Goal: Task Accomplishment & Management: Complete application form

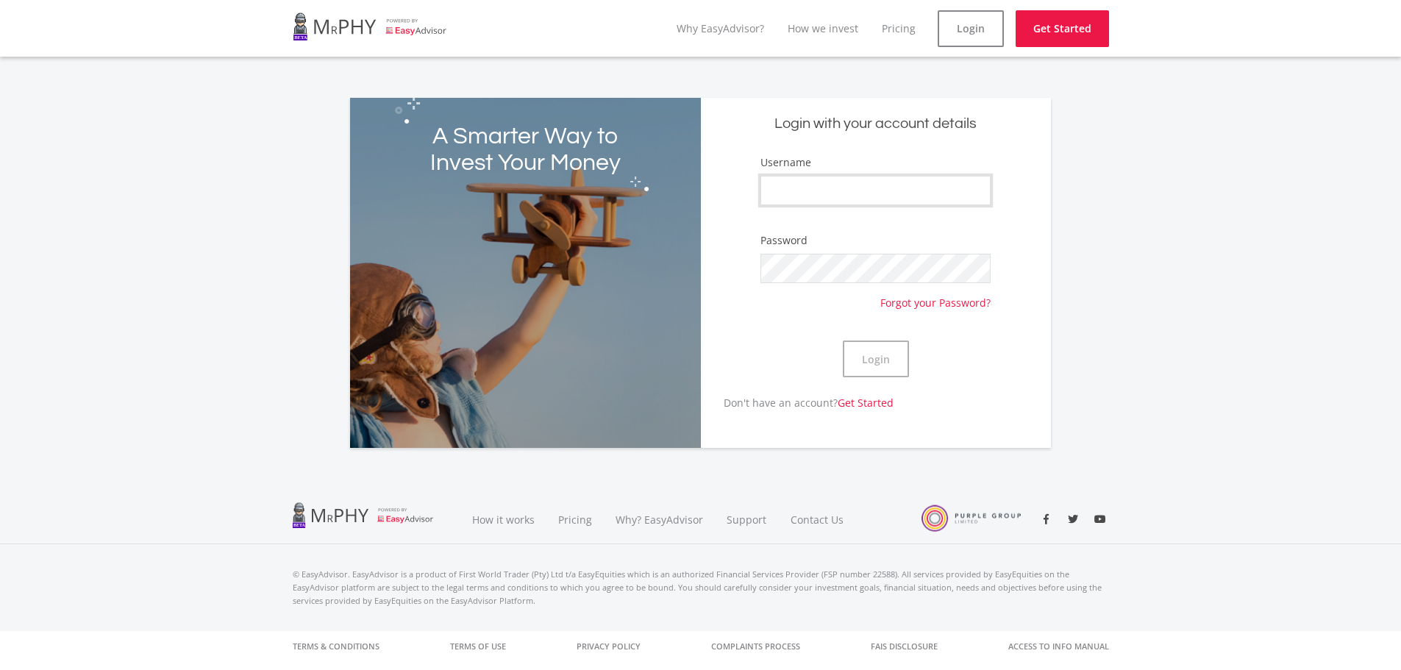
click at [822, 189] on input "Username" at bounding box center [875, 190] width 229 height 29
click at [787, 181] on input "Username" at bounding box center [875, 190] width 229 height 29
type input "bezuidenhout.[PERSON_NAME]"
click at [843, 341] on button "Login" at bounding box center [876, 359] width 66 height 37
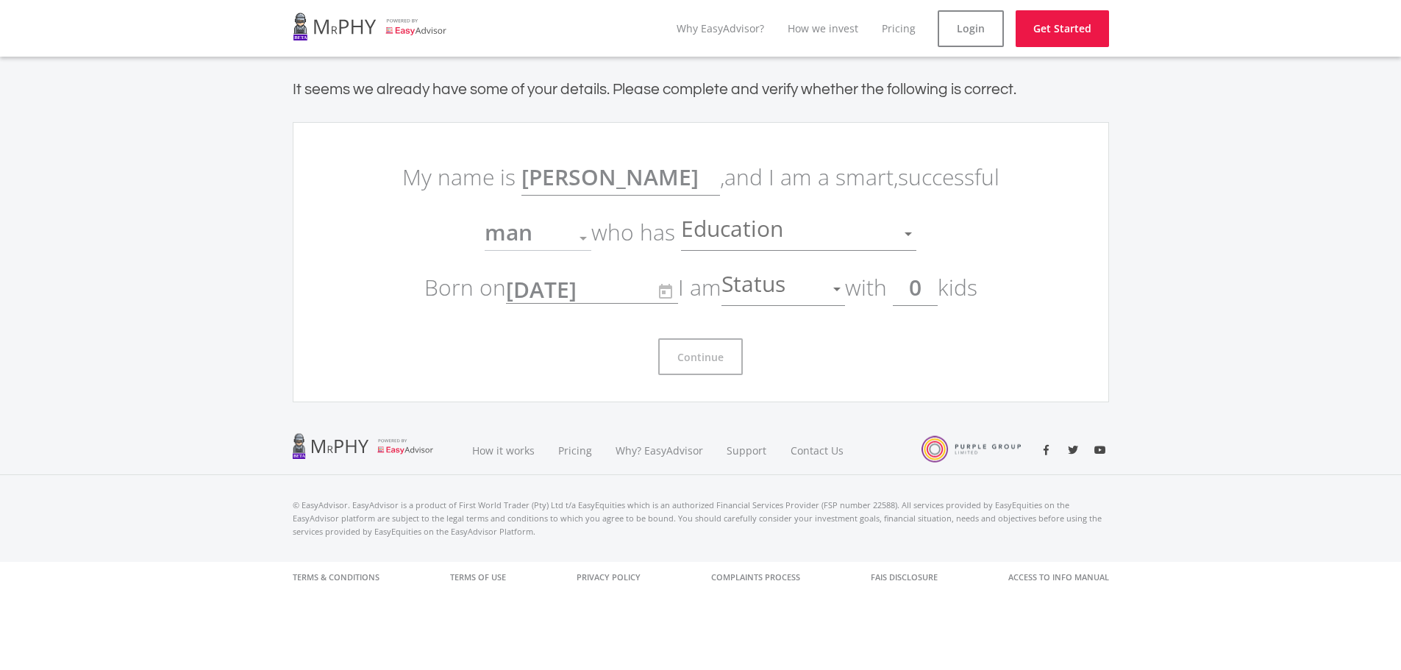
click at [757, 237] on span "Education" at bounding box center [734, 234] width 106 height 28
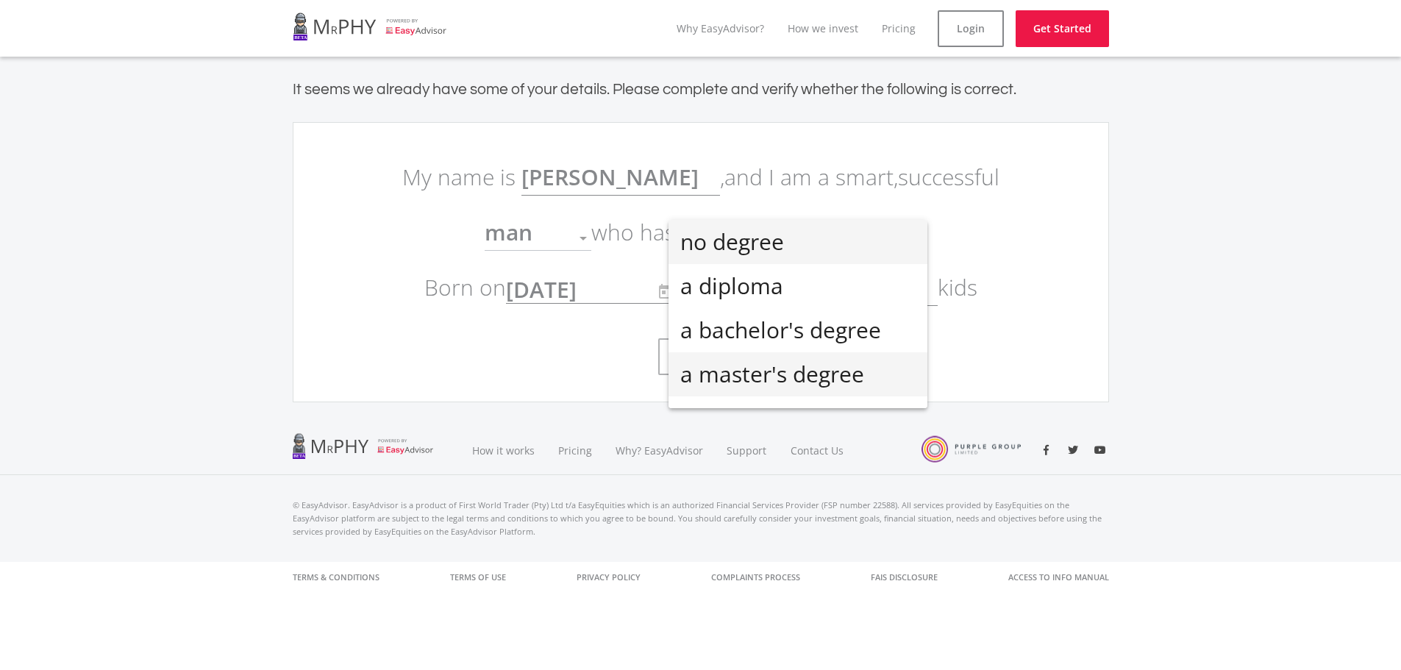
click at [751, 374] on span "a master's degree" at bounding box center [797, 374] width 235 height 44
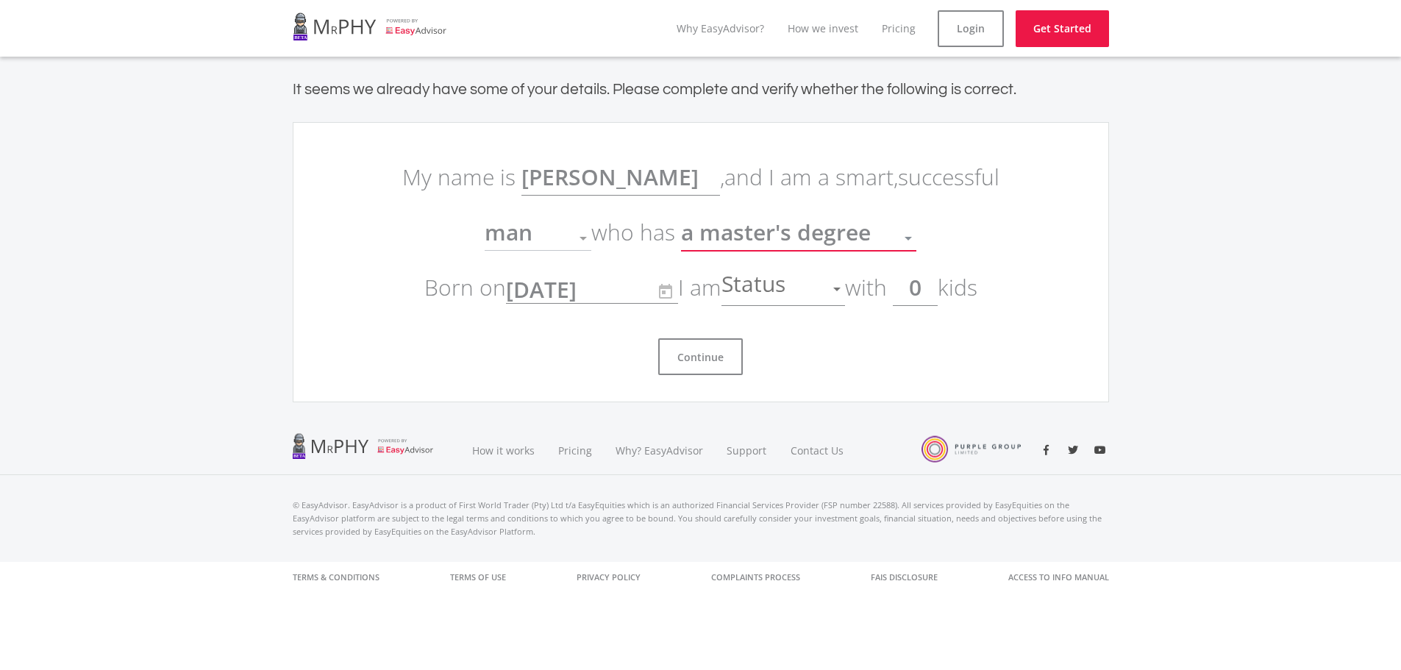
scroll to position [32, 0]
click at [545, 238] on div "man" at bounding box center [527, 238] width 85 height 28
click at [583, 241] on div at bounding box center [583, 238] width 28 height 28
click at [523, 236] on span "man" at bounding box center [509, 232] width 48 height 30
click at [819, 291] on div "Status" at bounding box center [773, 289] width 102 height 28
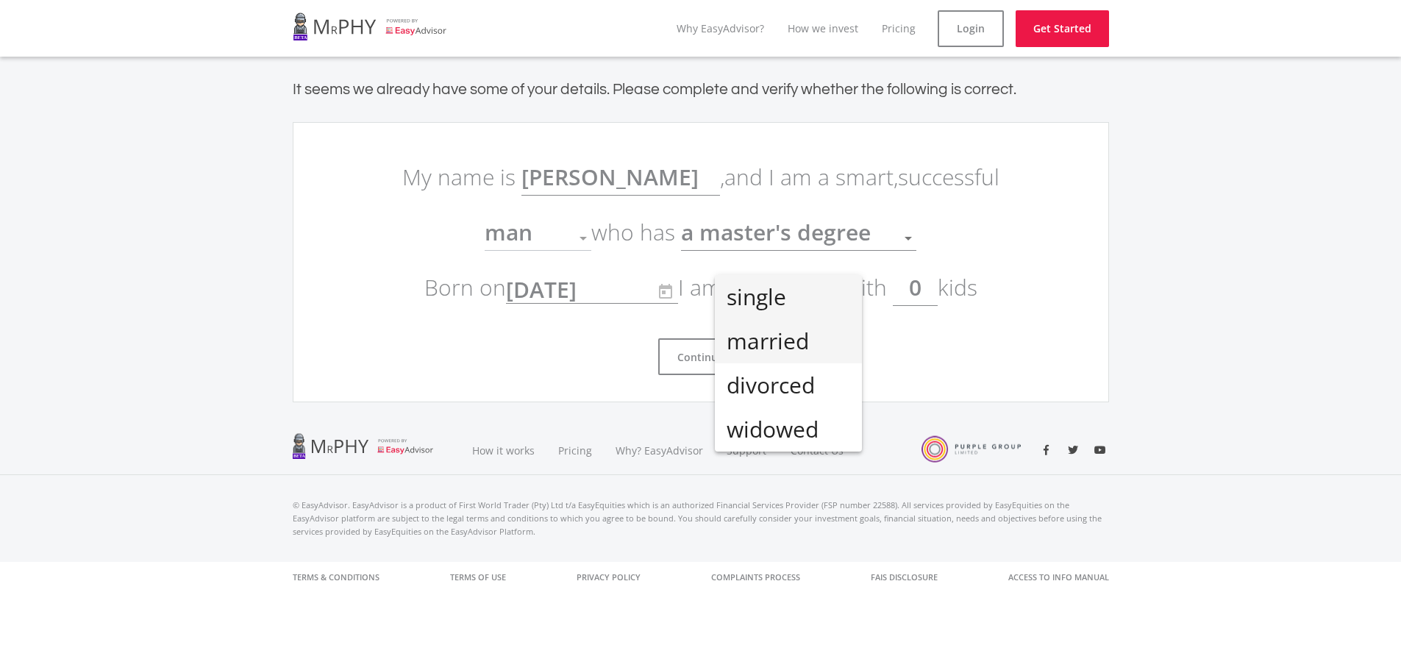
click at [788, 344] on span "married" at bounding box center [789, 341] width 124 height 44
click at [934, 290] on input "0" at bounding box center [915, 287] width 45 height 37
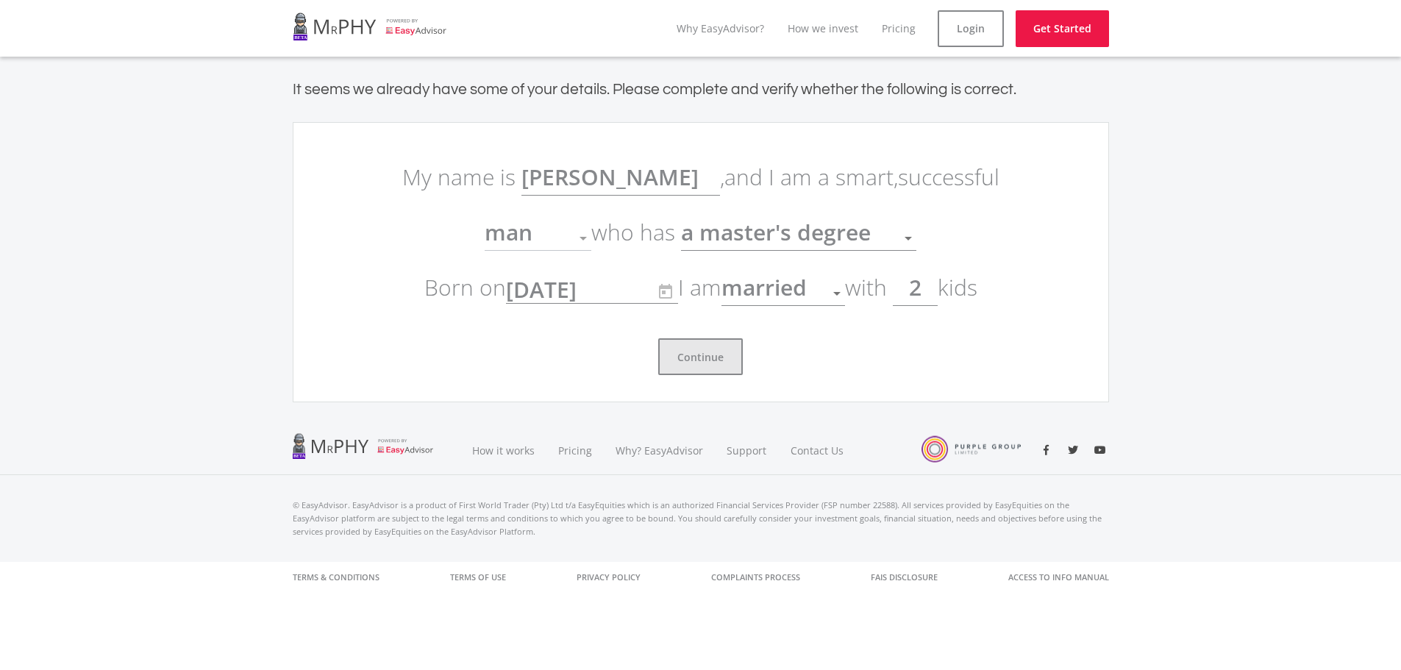
type input "2"
click at [671, 352] on button "Continue" at bounding box center [700, 356] width 85 height 37
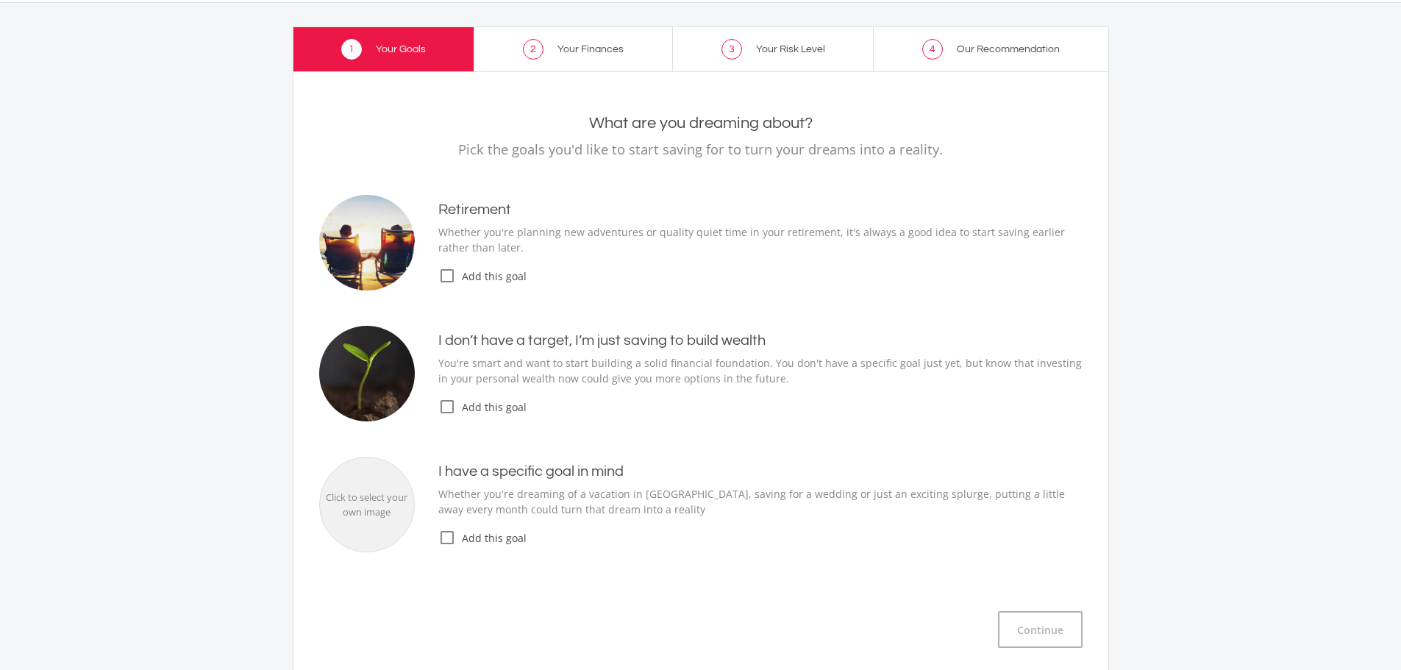
scroll to position [74, 0]
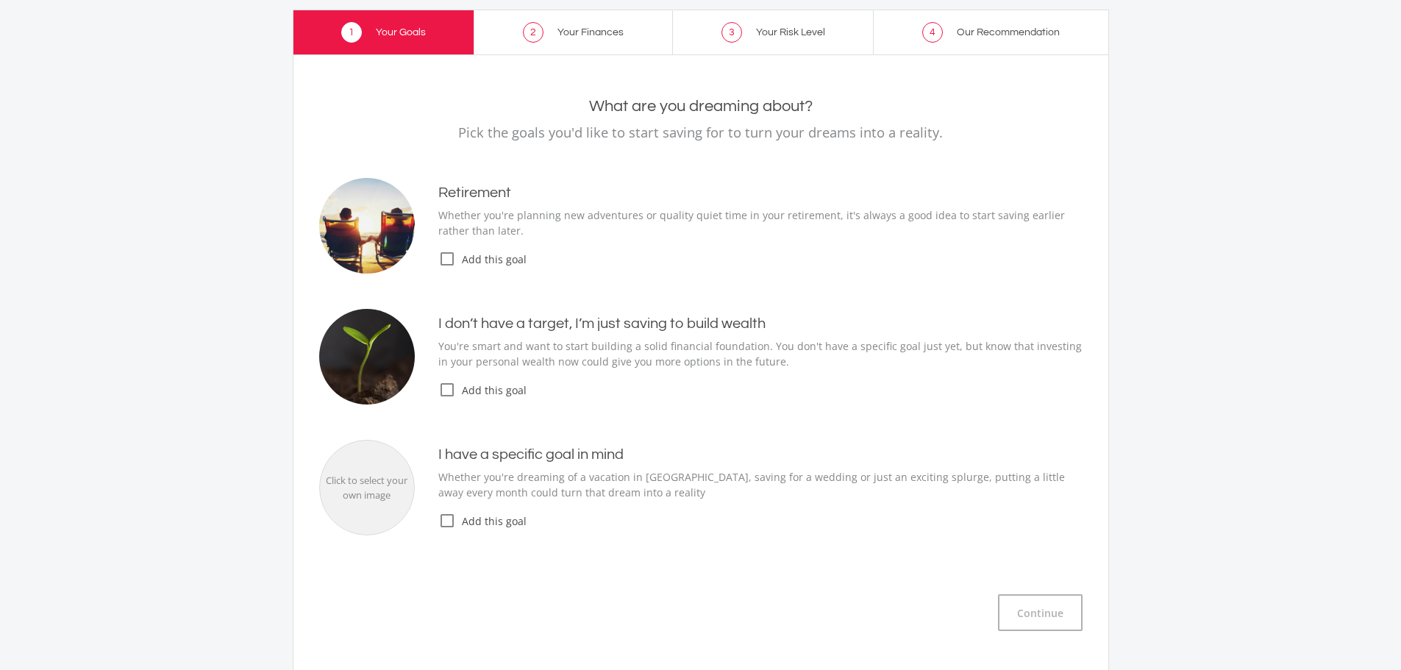
click at [478, 395] on span "Add this goal" at bounding box center [769, 389] width 627 height 15
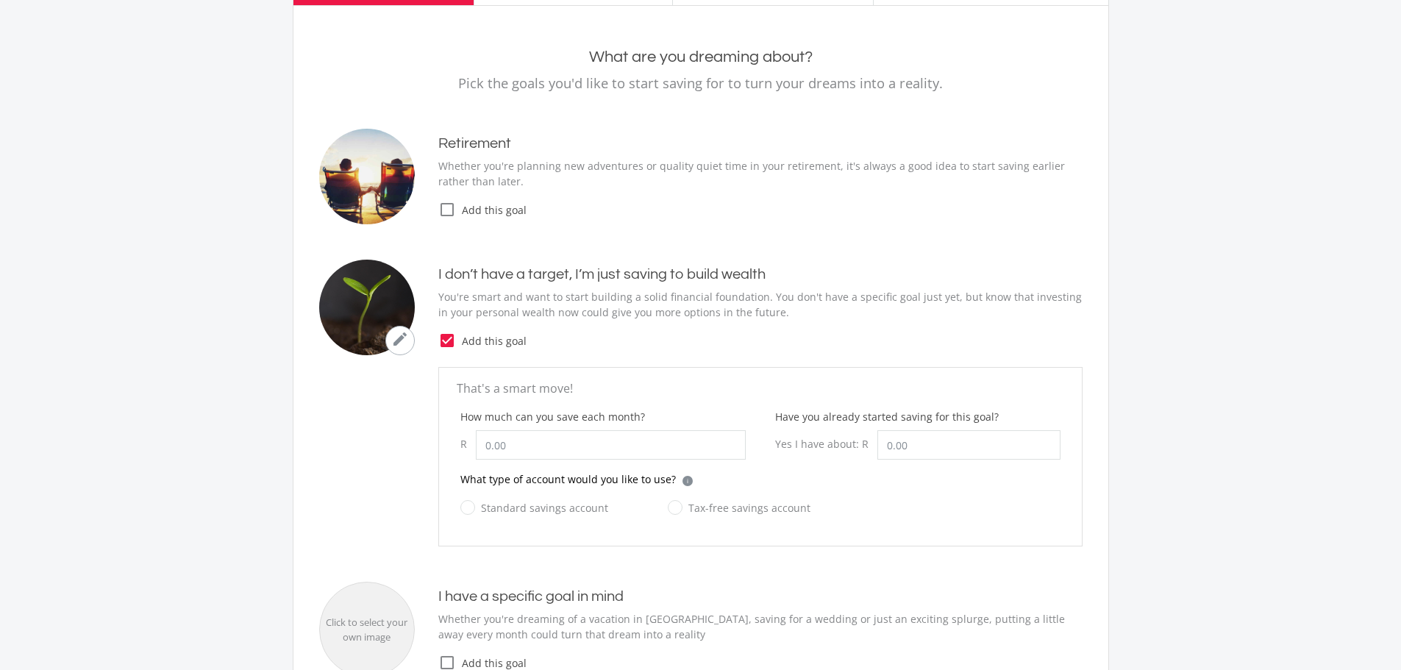
scroll to position [221, 0]
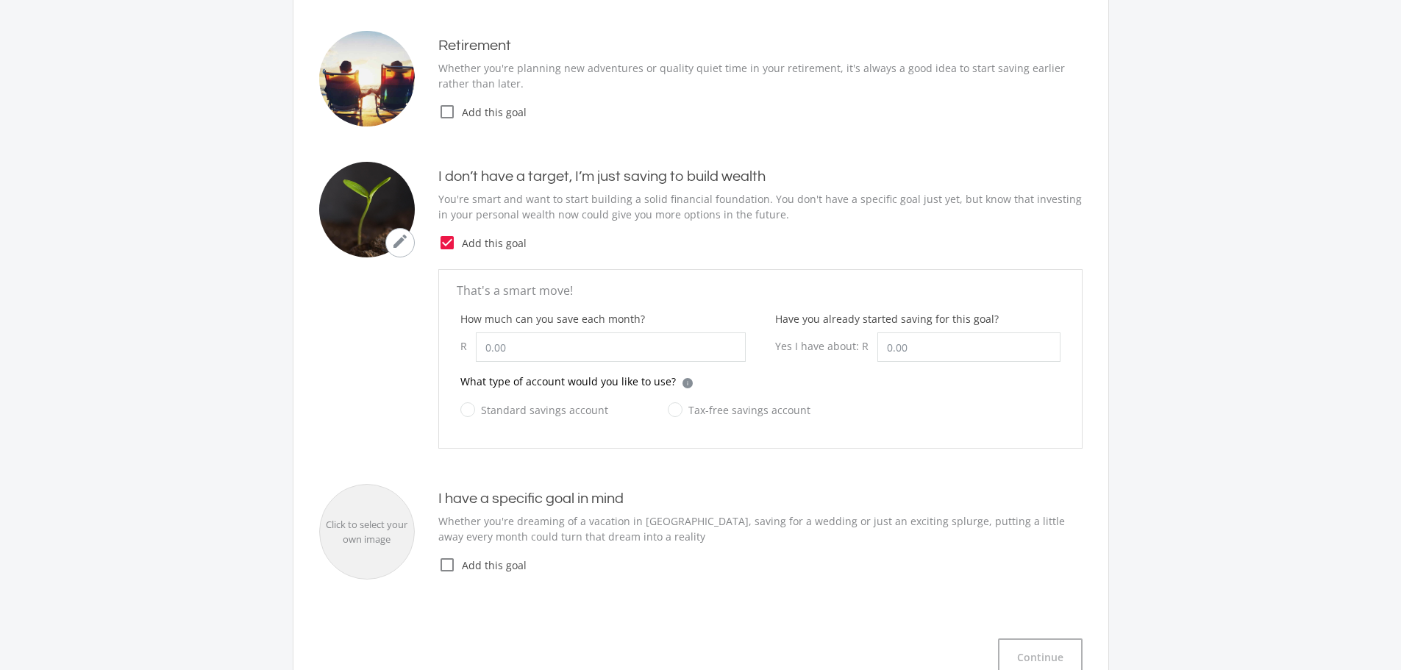
click at [502, 560] on span "Add this goal" at bounding box center [769, 565] width 627 height 15
click at [497, 563] on span "Add this goal" at bounding box center [769, 565] width 627 height 15
click at [517, 352] on input "How much can you save each month?" at bounding box center [611, 346] width 270 height 29
type input "5,000.00"
click at [934, 349] on input "Have you already started saving for this goal?" at bounding box center [969, 346] width 183 height 29
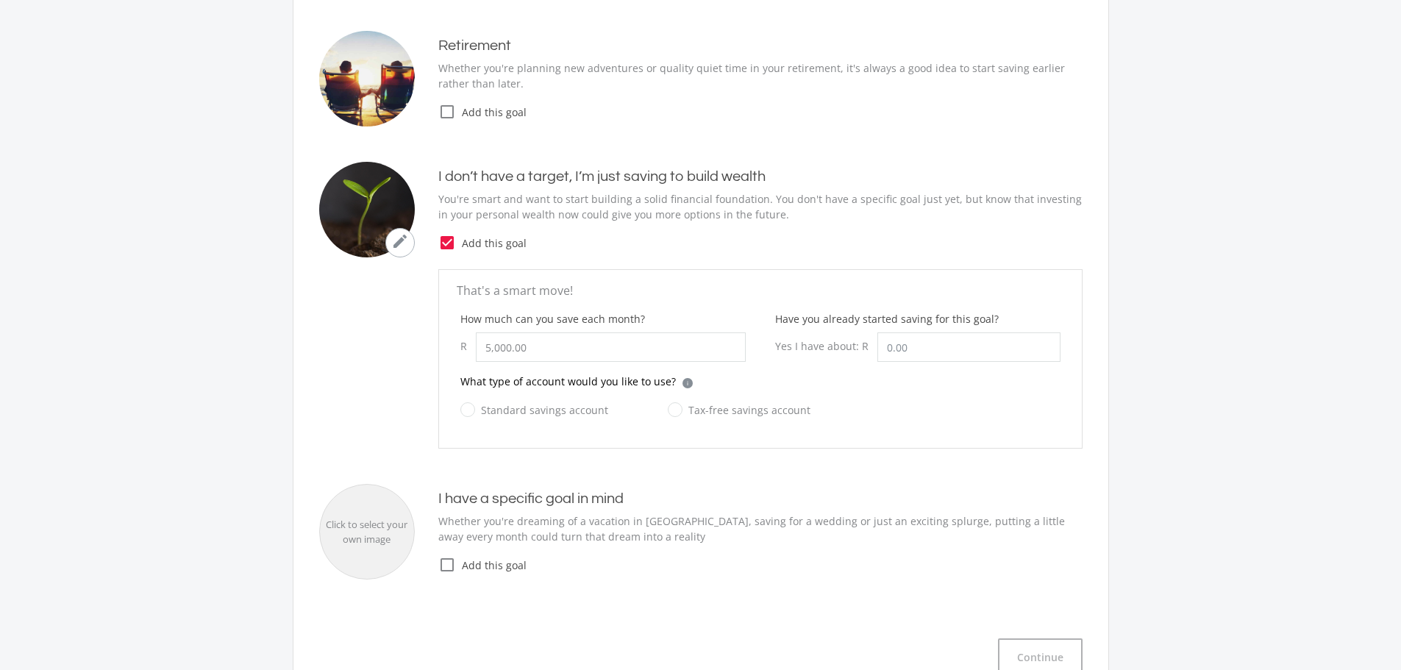
click at [672, 412] on label "Tax-free savings account" at bounding box center [739, 410] width 143 height 18
click at [672, 412] on input "Tax-free savings account" at bounding box center [724, 418] width 143 height 29
radio input "true"
click at [481, 407] on label "Standard savings account" at bounding box center [534, 410] width 148 height 18
click at [481, 407] on input "Standard savings account" at bounding box center [520, 418] width 148 height 29
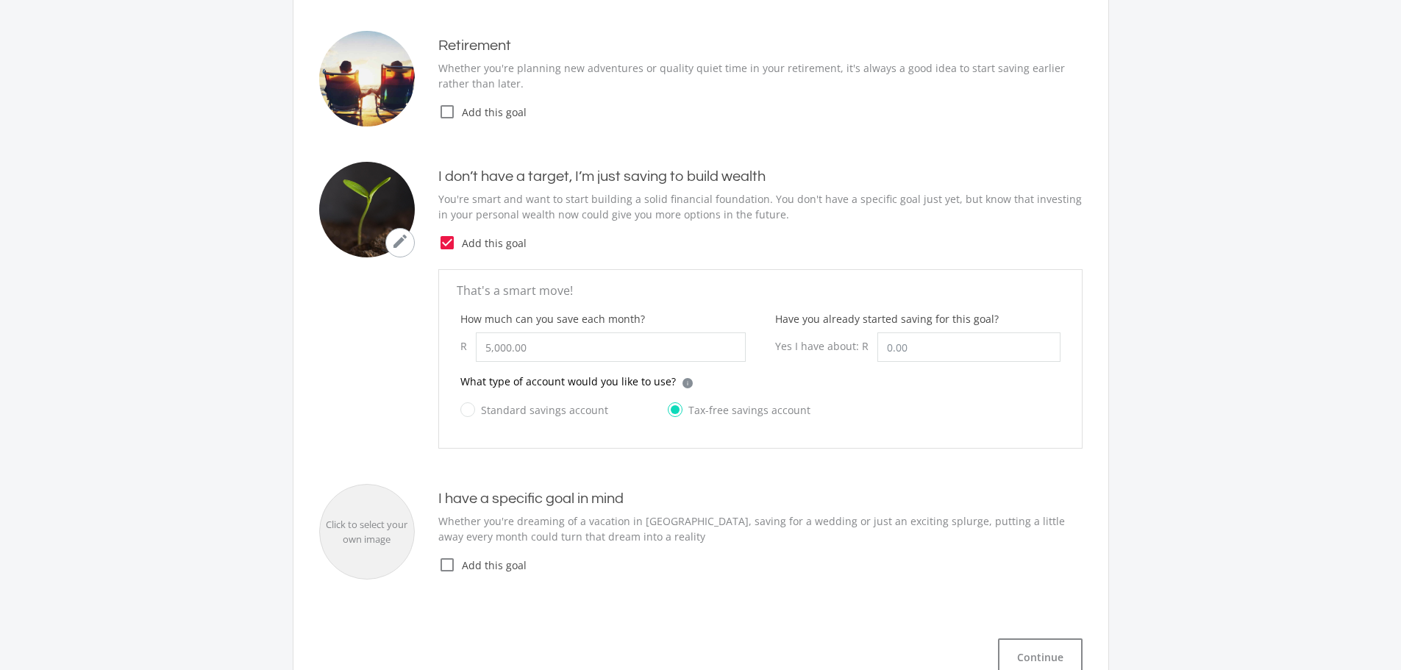
radio input "true"
click at [681, 412] on label "Tax-free savings account" at bounding box center [739, 410] width 143 height 18
click at [681, 412] on input "Tax-free savings account" at bounding box center [724, 418] width 143 height 29
radio input "true"
radio input "false"
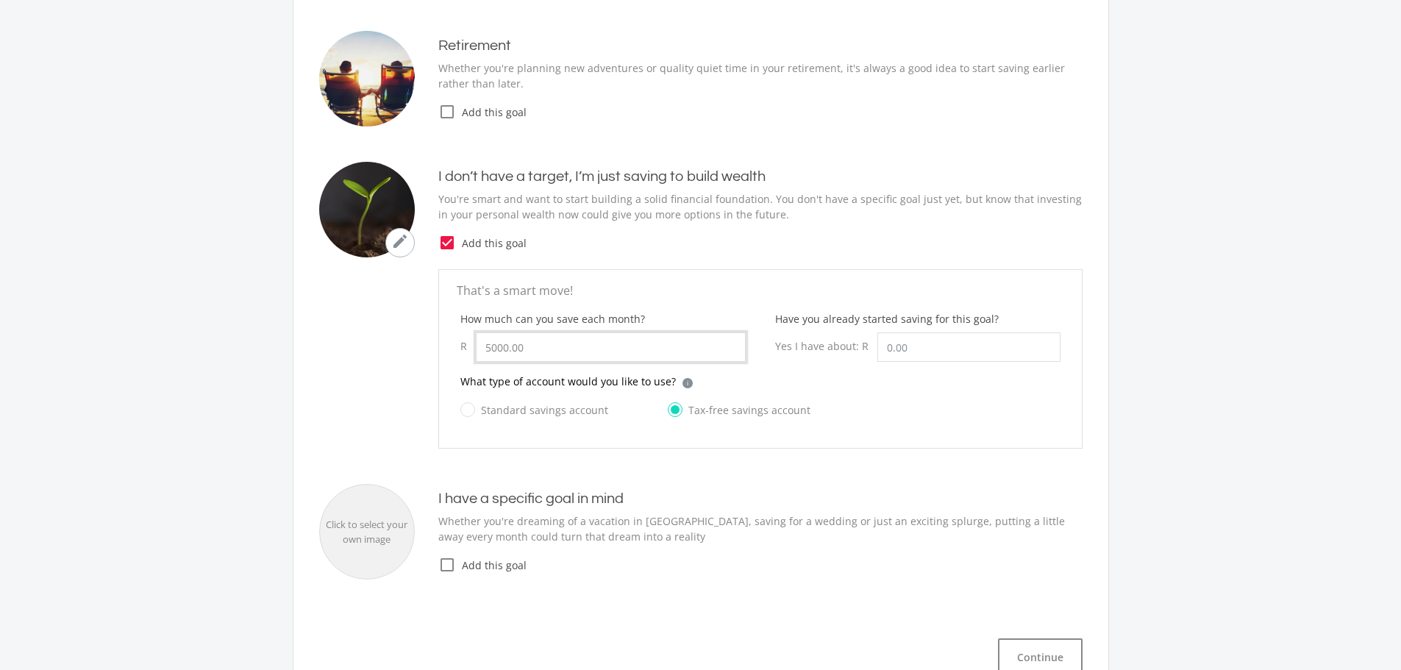
drag, startPoint x: 540, startPoint y: 349, endPoint x: 491, endPoint y: 352, distance: 48.7
click at [491, 352] on input "5000.00" at bounding box center [611, 346] width 270 height 29
click at [529, 357] on input "5000.00" at bounding box center [611, 346] width 270 height 29
click at [533, 349] on input "5000.00" at bounding box center [611, 346] width 270 height 29
drag, startPoint x: 529, startPoint y: 346, endPoint x: 480, endPoint y: 349, distance: 49.4
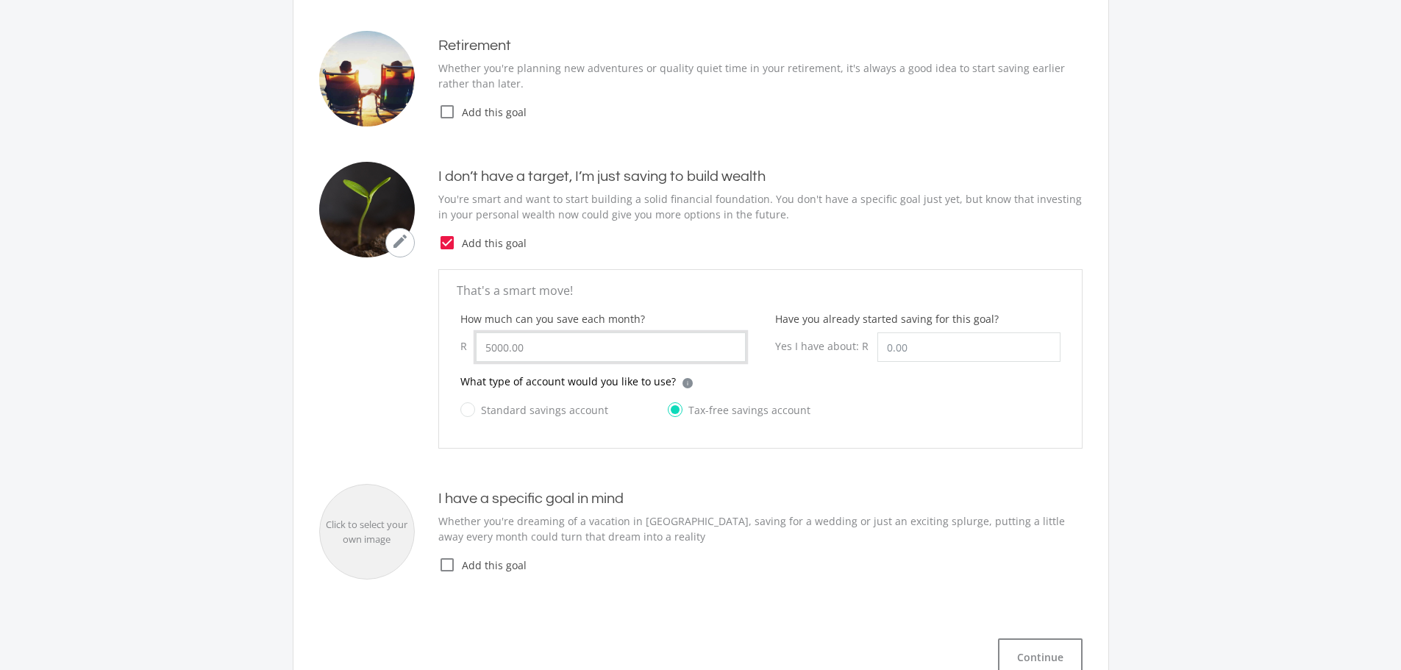
click at [480, 349] on input "5000.00" at bounding box center [611, 346] width 270 height 29
type input "5,000.00"
drag, startPoint x: 929, startPoint y: 352, endPoint x: 876, endPoint y: 349, distance: 53.0
click at [878, 349] on input "Have you already started saving for this goal?" at bounding box center [969, 346] width 183 height 29
type input "5000"
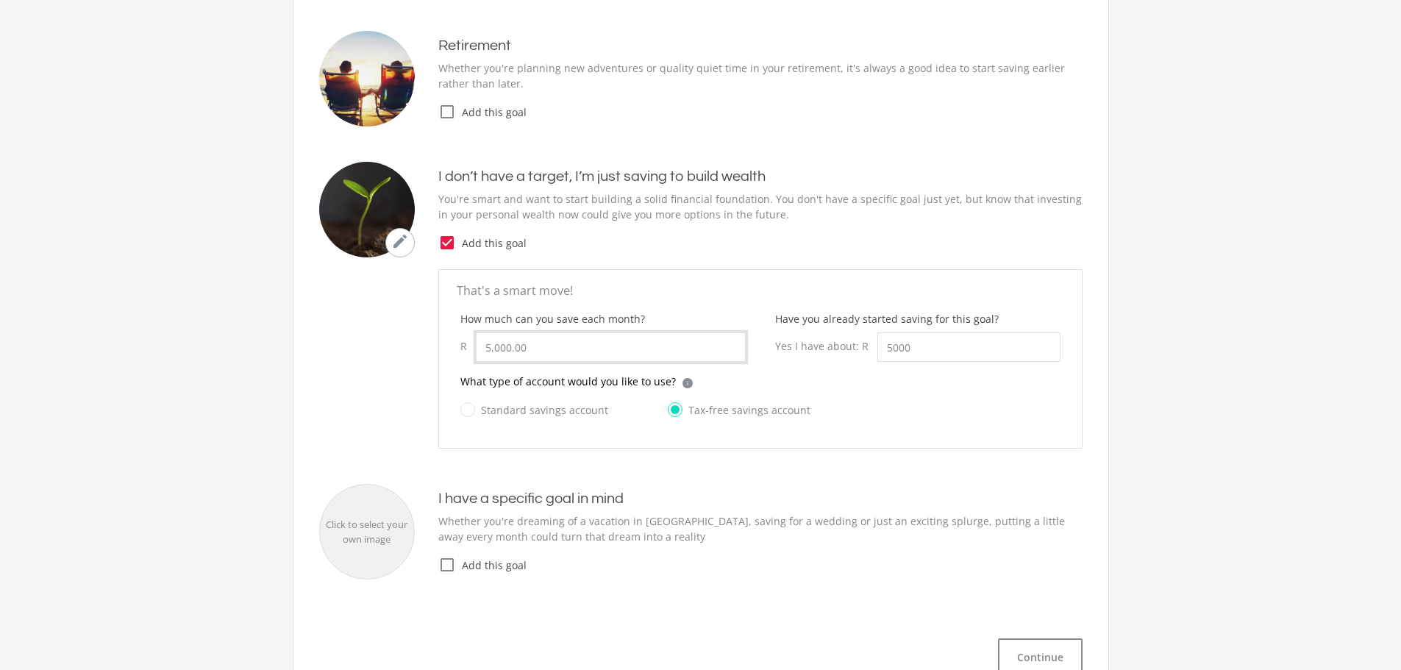
type input "5000.00"
type input "5,000.00"
drag, startPoint x: 544, startPoint y: 349, endPoint x: 472, endPoint y: 353, distance: 72.2
click at [472, 353] on div "R 5000.00" at bounding box center [602, 346] width 285 height 29
type input "3,000.00"
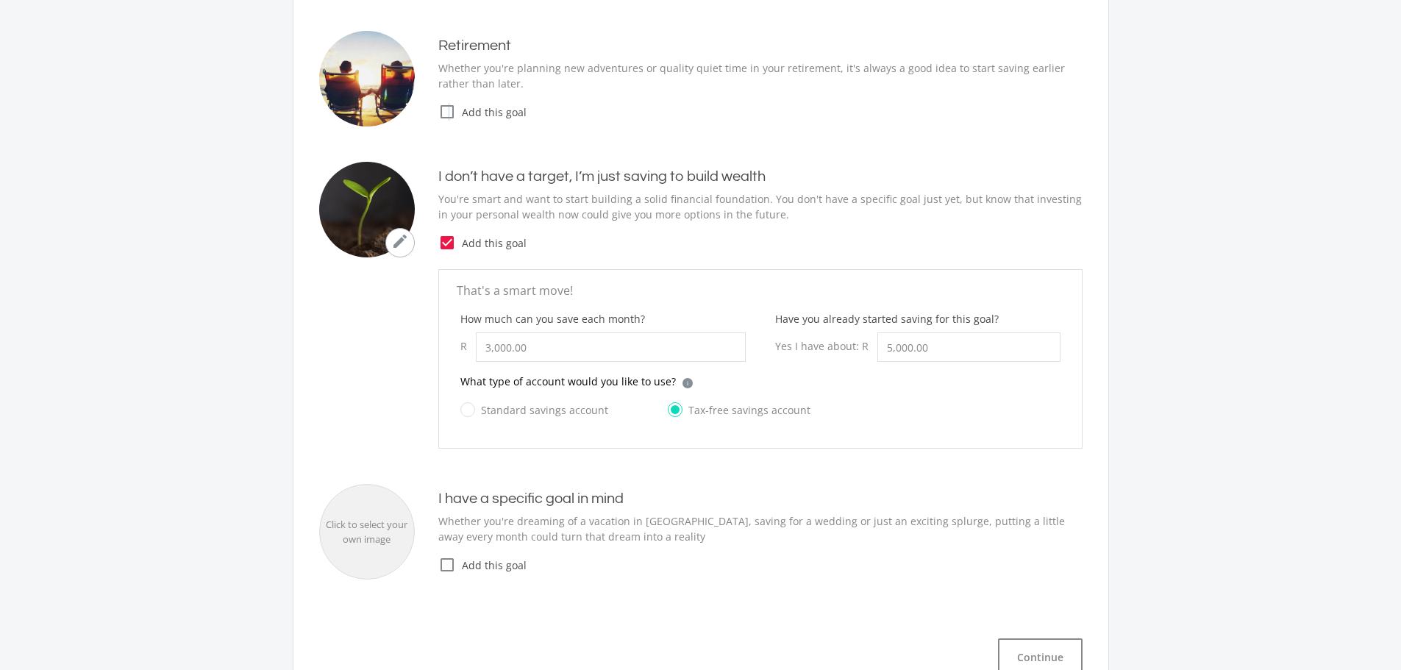
click at [449, 107] on icon "check_box_outline_blank" at bounding box center [447, 112] width 18 height 18
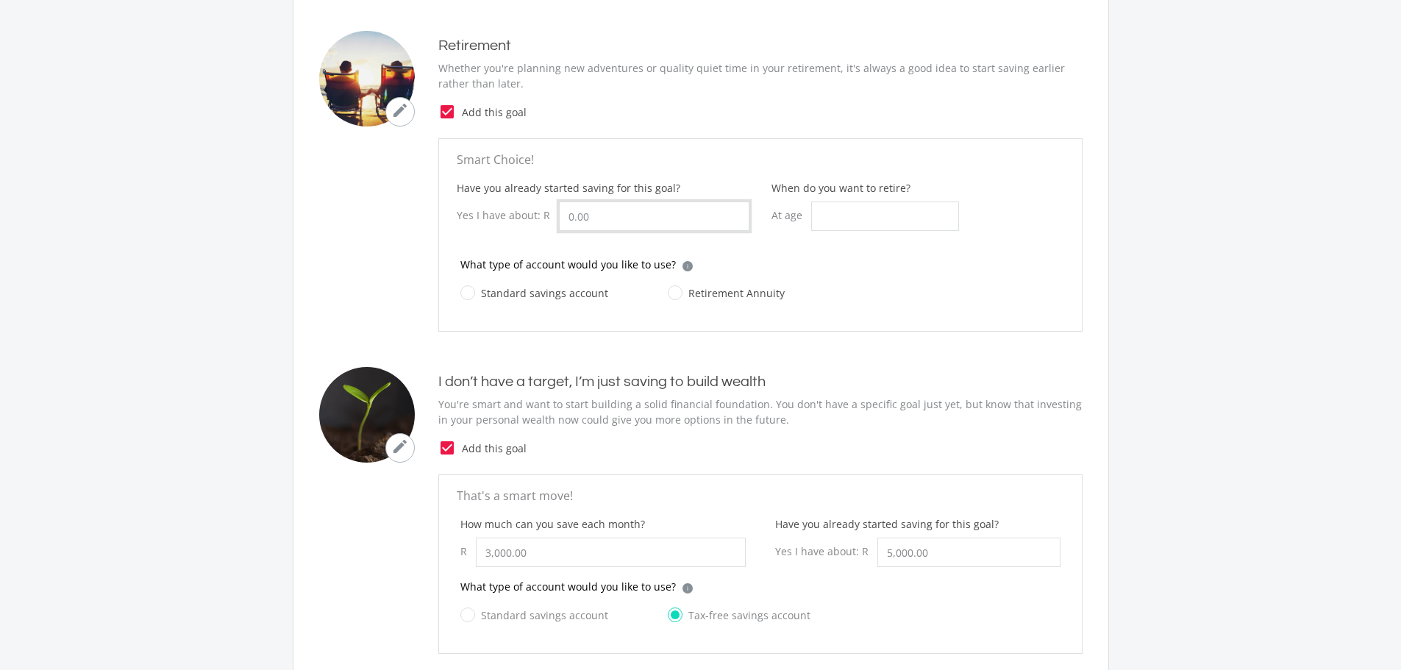
click at [603, 217] on input "Have you already started saving for this goal?" at bounding box center [654, 216] width 191 height 29
click at [839, 217] on input "When do you want to retire?" at bounding box center [885, 216] width 148 height 29
type input "55"
click at [545, 299] on label "Standard savings account" at bounding box center [534, 293] width 148 height 18
click at [545, 299] on input "Standard savings account" at bounding box center [520, 301] width 148 height 29
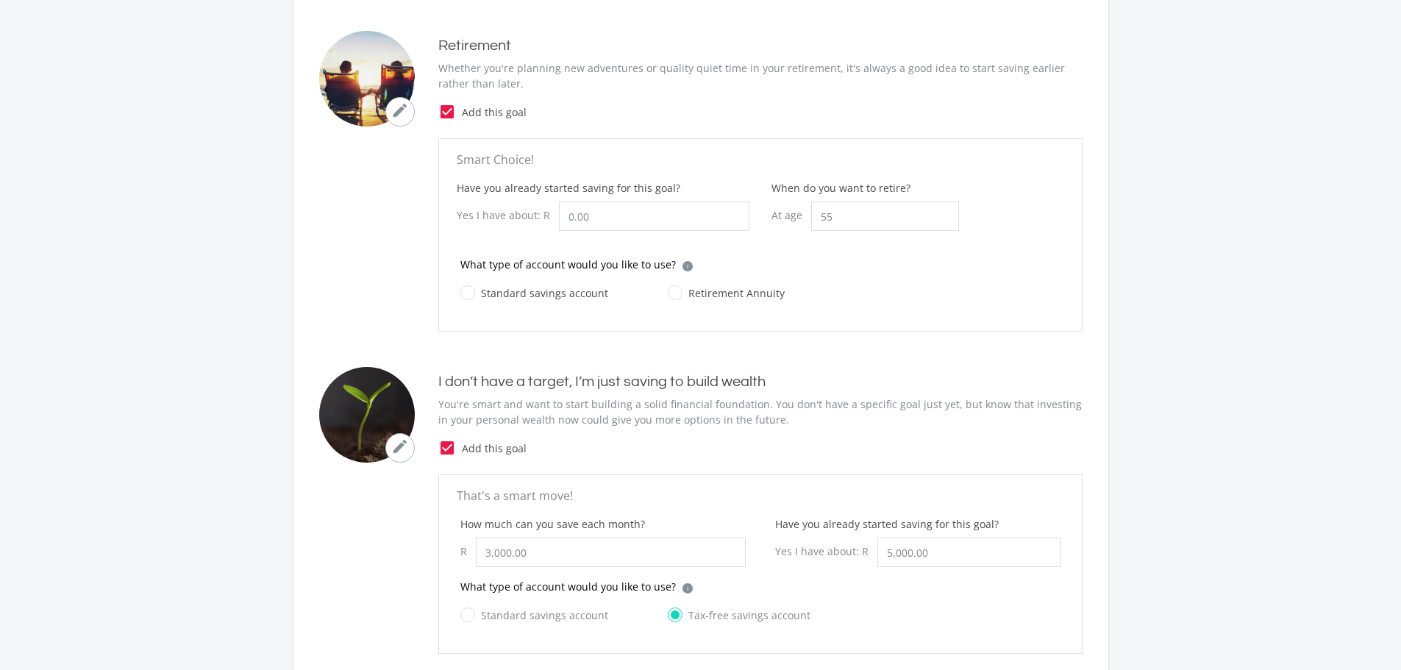
radio input "true"
click at [597, 222] on input "Have you already started saving for this goal?" at bounding box center [654, 216] width 191 height 29
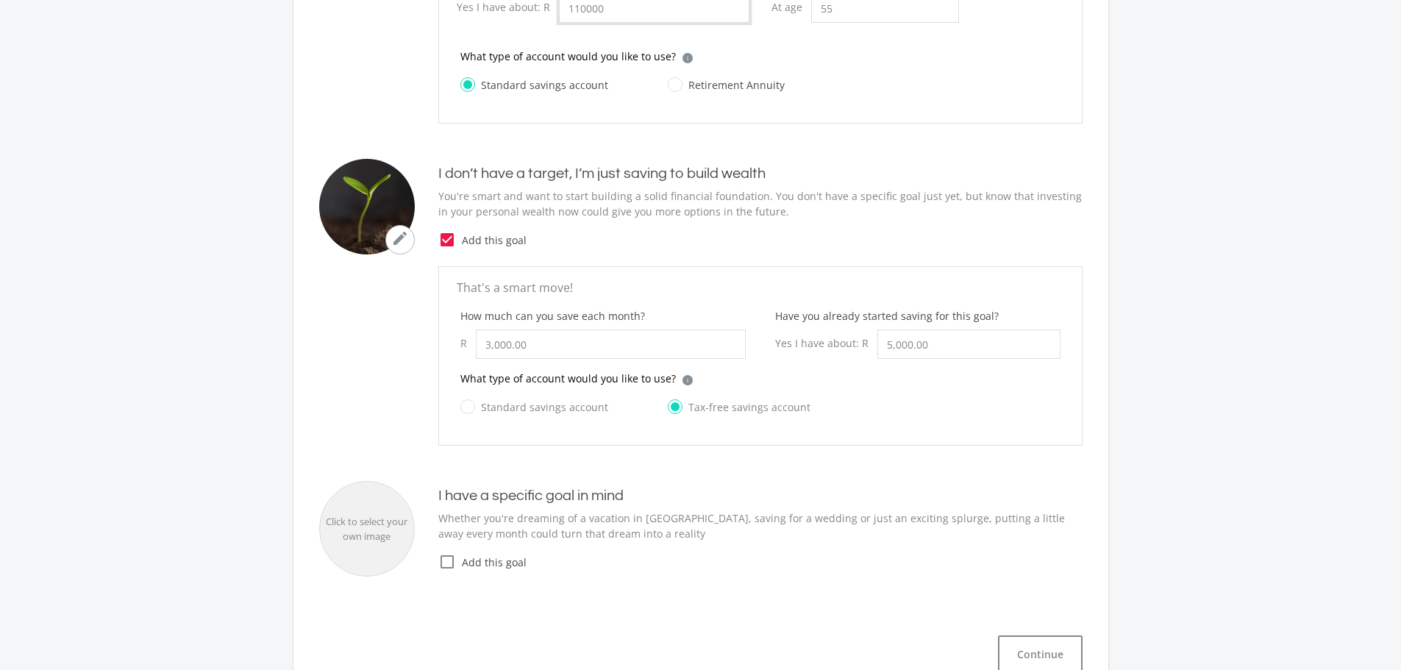
scroll to position [515, 0]
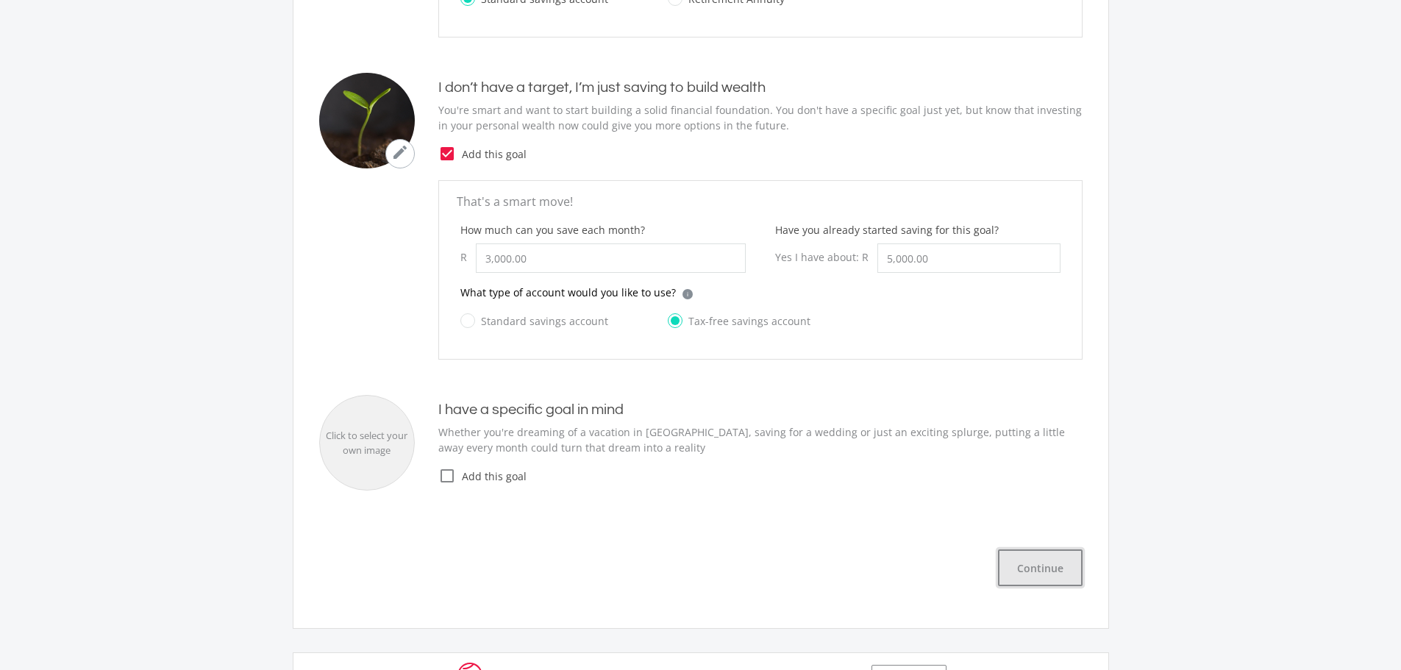
type input "110,000.00"
click at [1036, 569] on button "Continue" at bounding box center [1040, 567] width 85 height 37
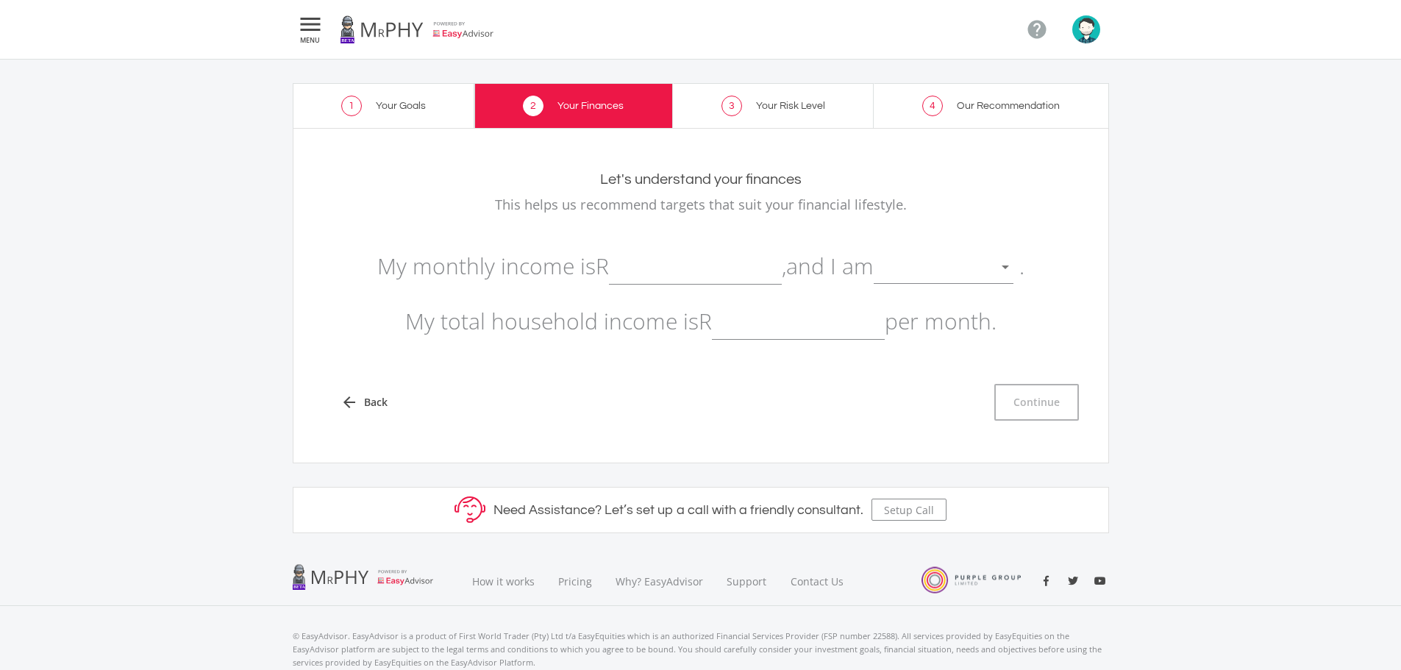
click at [650, 263] on input "text" at bounding box center [695, 266] width 173 height 37
type input "42,000.00"
click at [950, 269] on div at bounding box center [933, 268] width 118 height 28
click at [928, 266] on span "not retired" at bounding box center [953, 257] width 140 height 44
click at [751, 324] on input "text" at bounding box center [798, 321] width 173 height 37
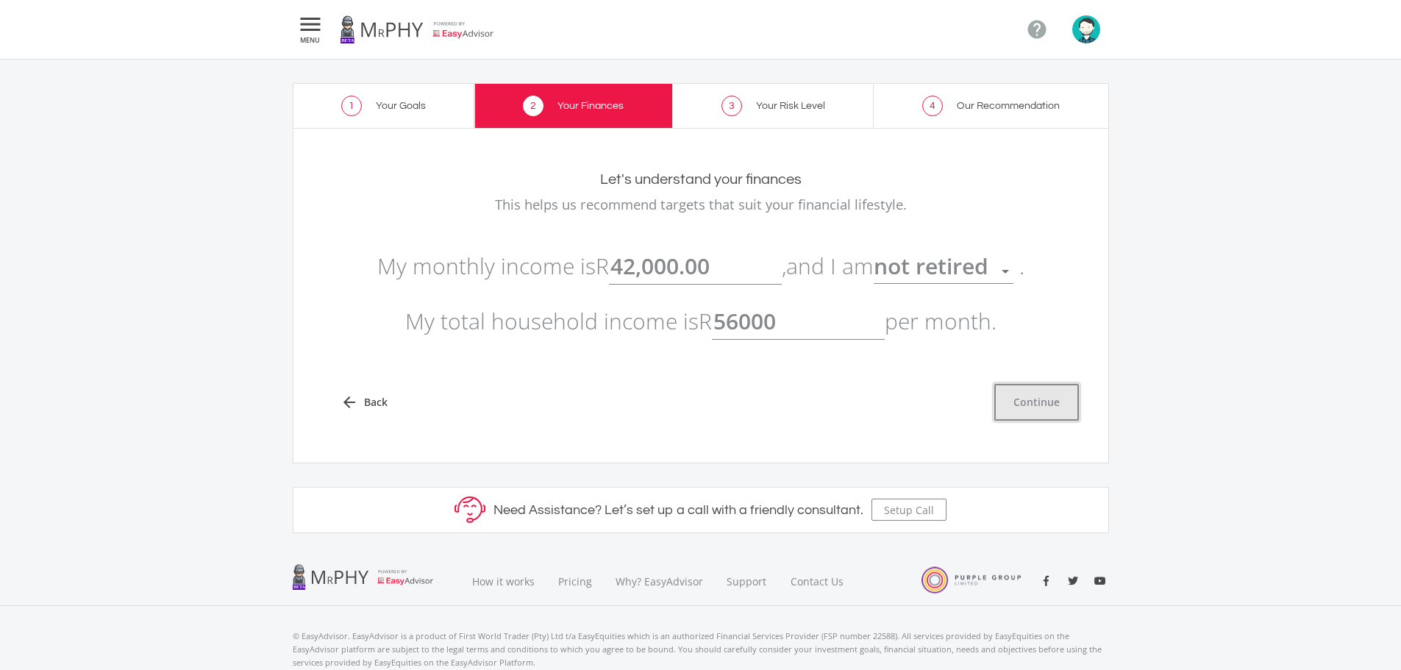
type input "56,000.00"
click at [1047, 402] on button "Continue" at bounding box center [1036, 402] width 85 height 37
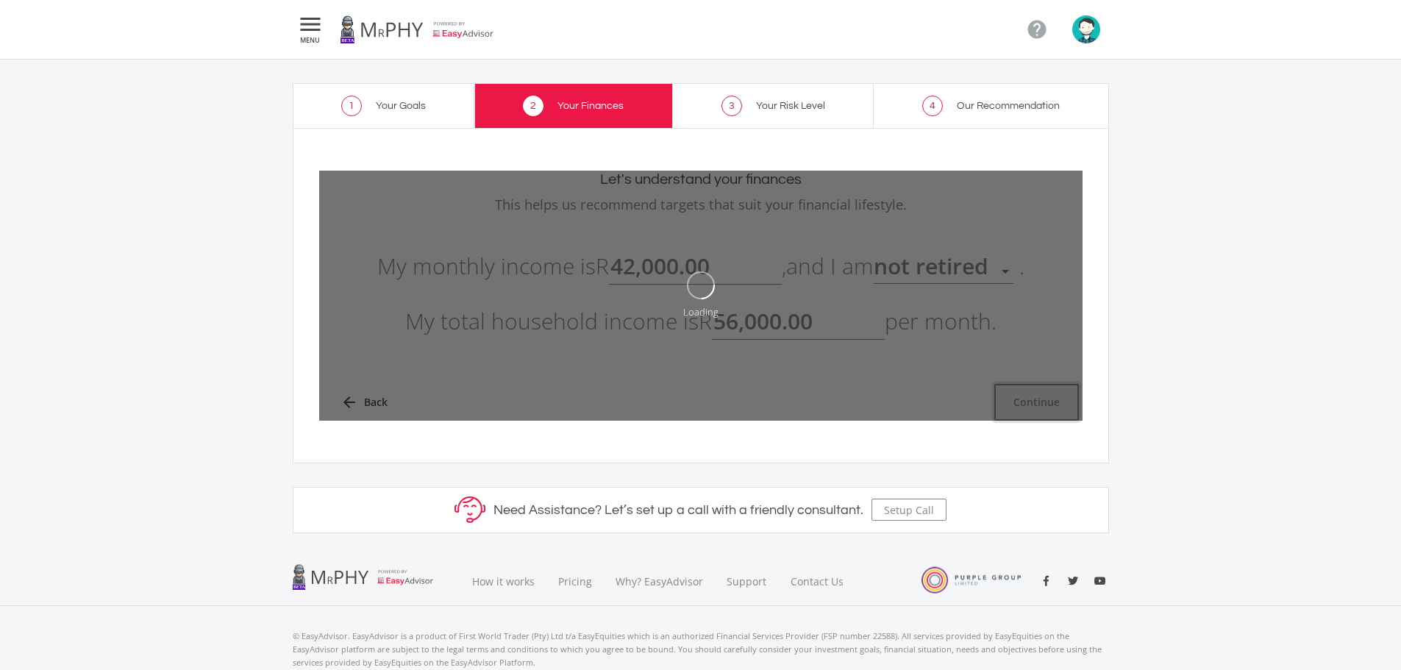
type input "42000"
type input "56000"
type input "42,000.00"
type input "56,000.00"
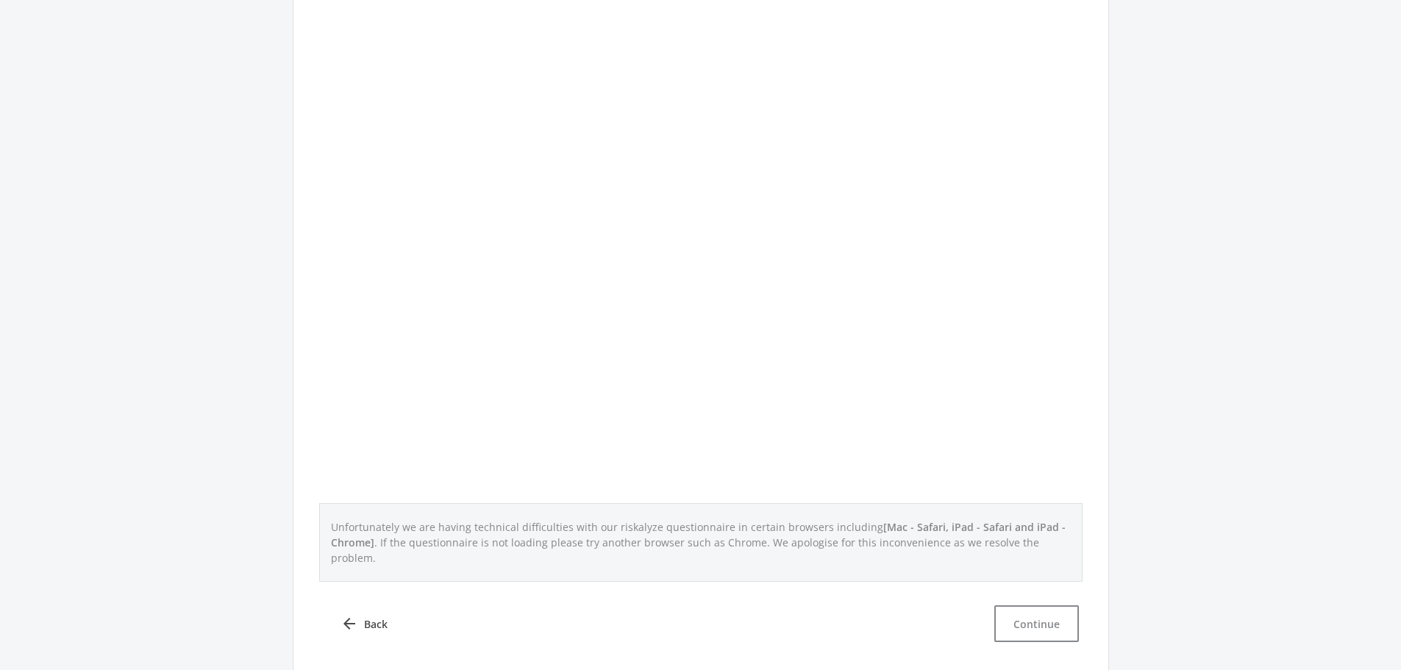
scroll to position [368, 0]
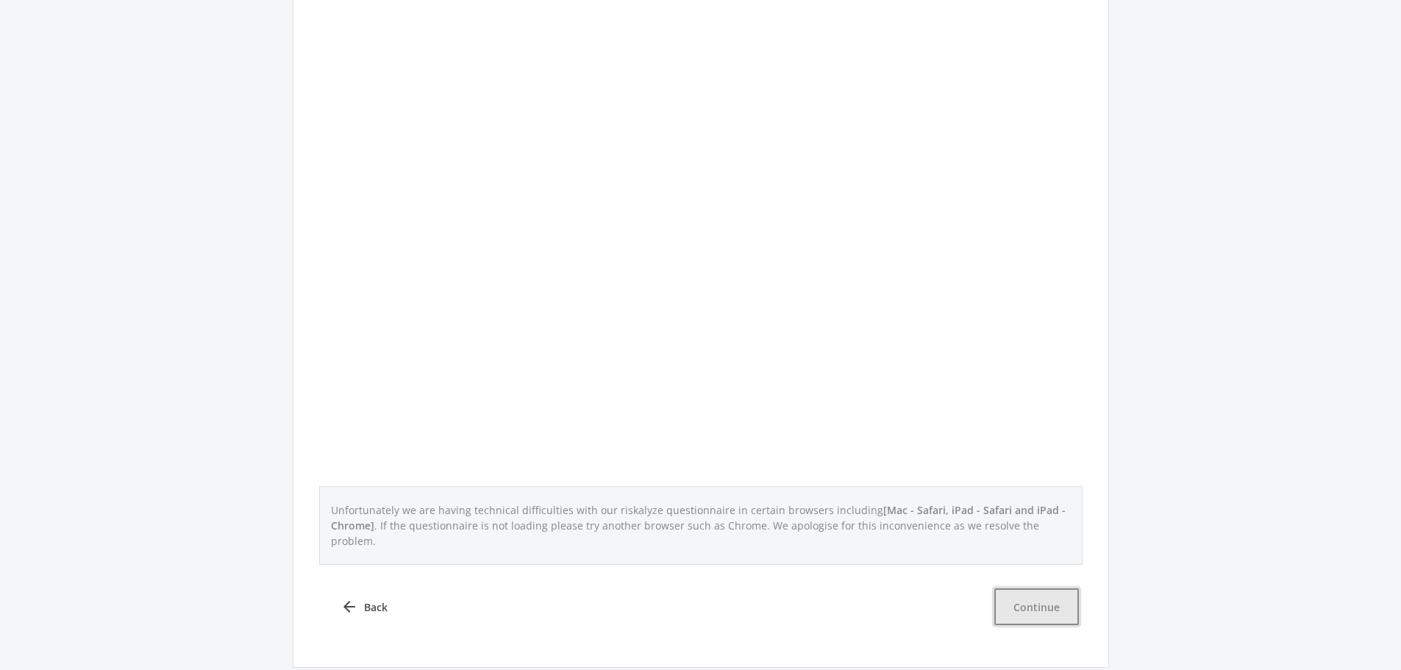
click at [1033, 588] on button "Continue" at bounding box center [1036, 606] width 85 height 37
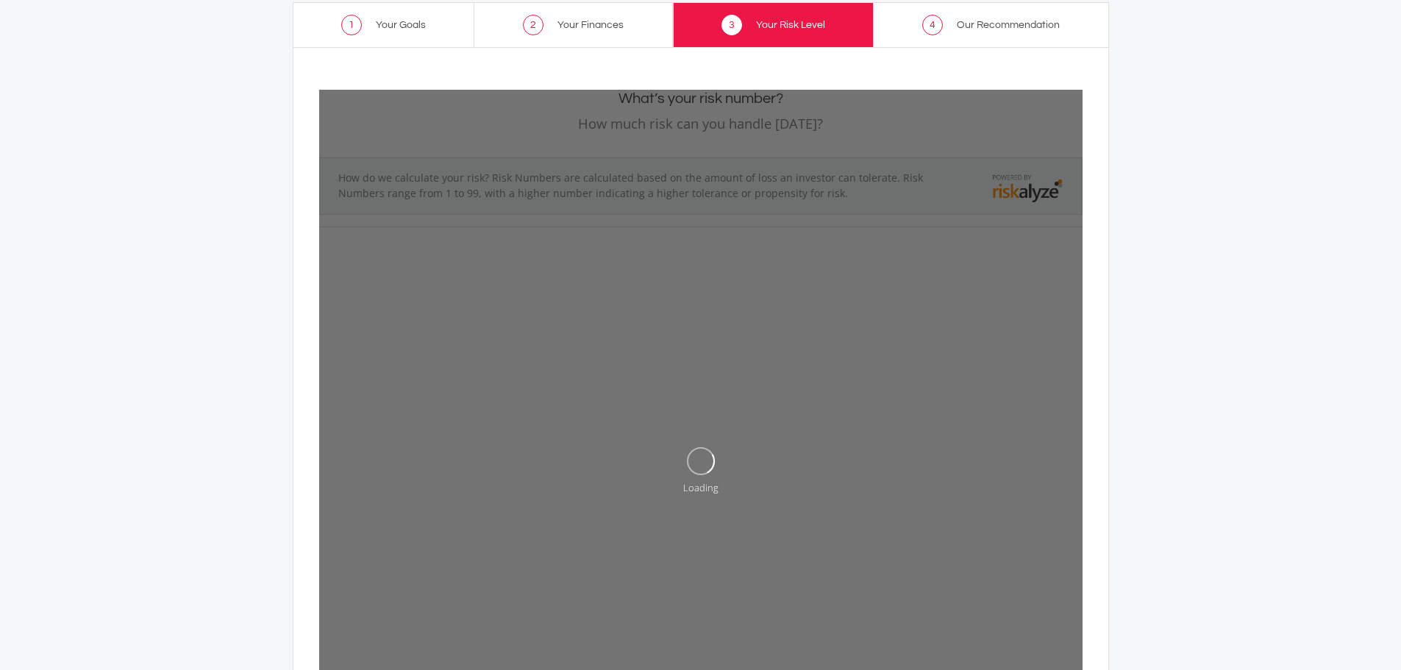
scroll to position [74, 0]
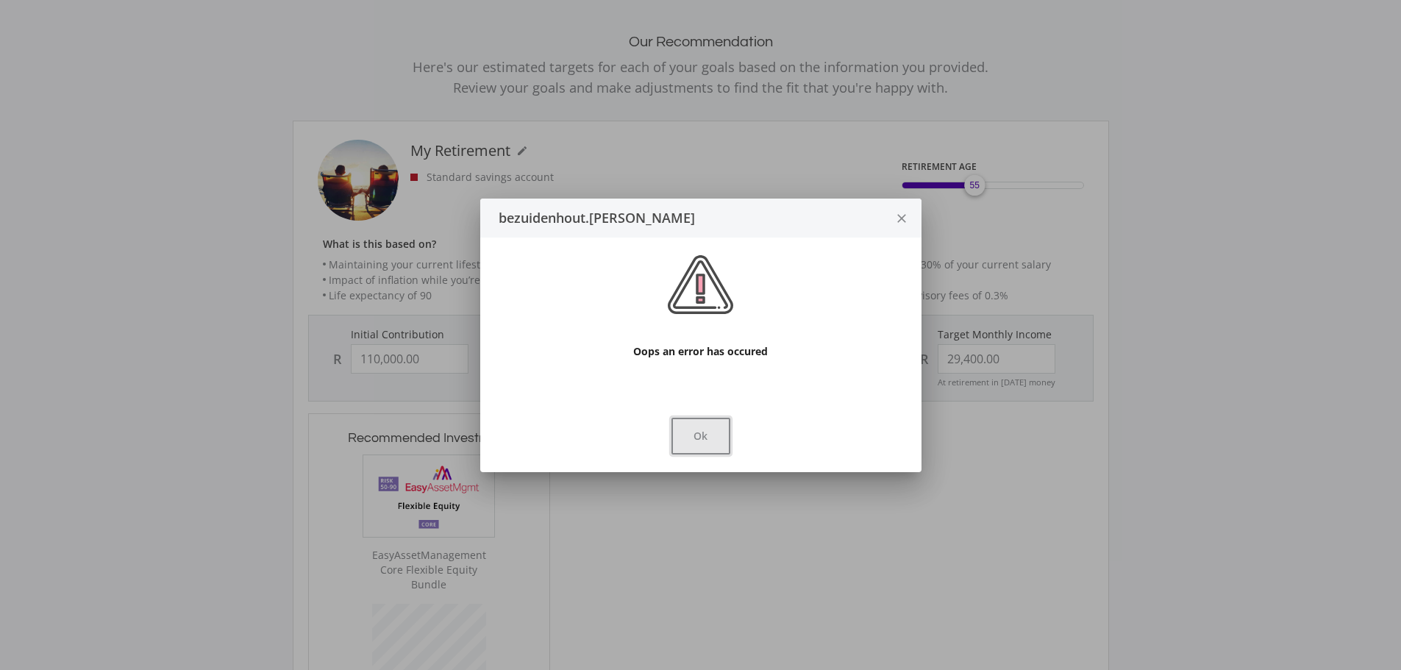
click at [716, 440] on button "Ok" at bounding box center [701, 436] width 59 height 37
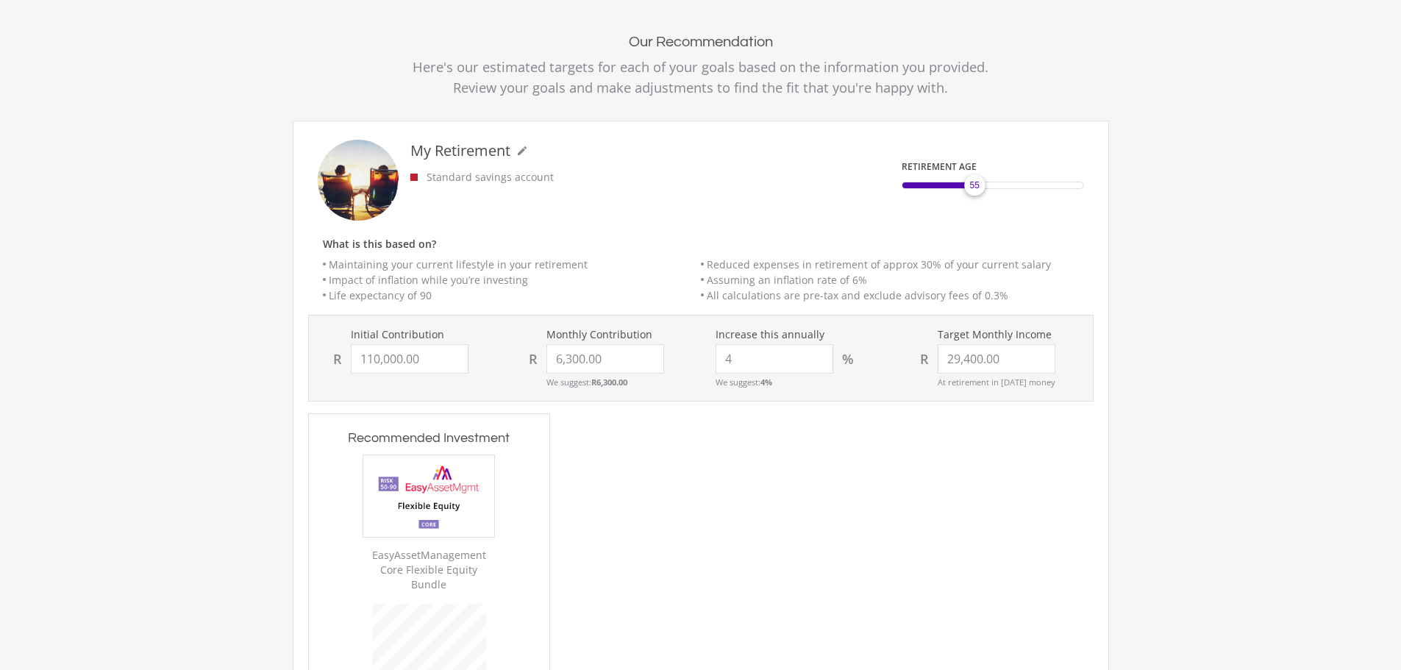
type input "5000"
type input "3000"
type input "5,000.00"
type input "3,000.00"
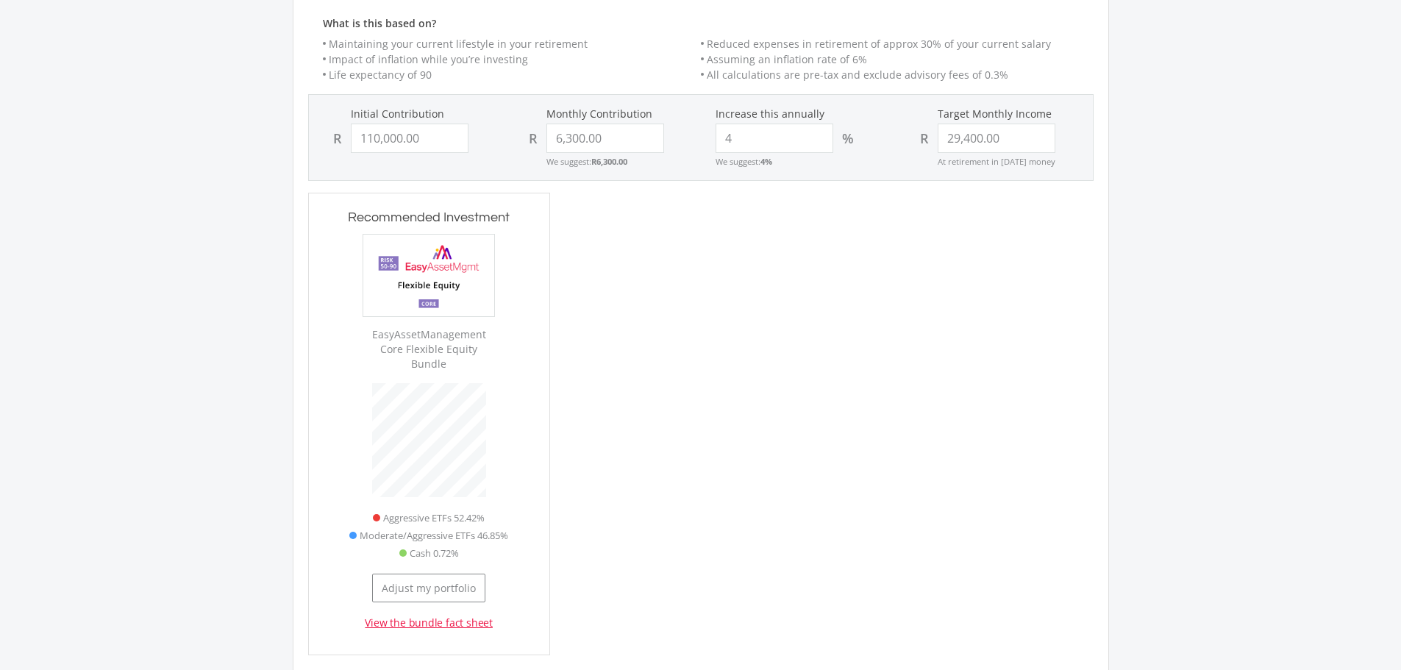
scroll to position [221, 0]
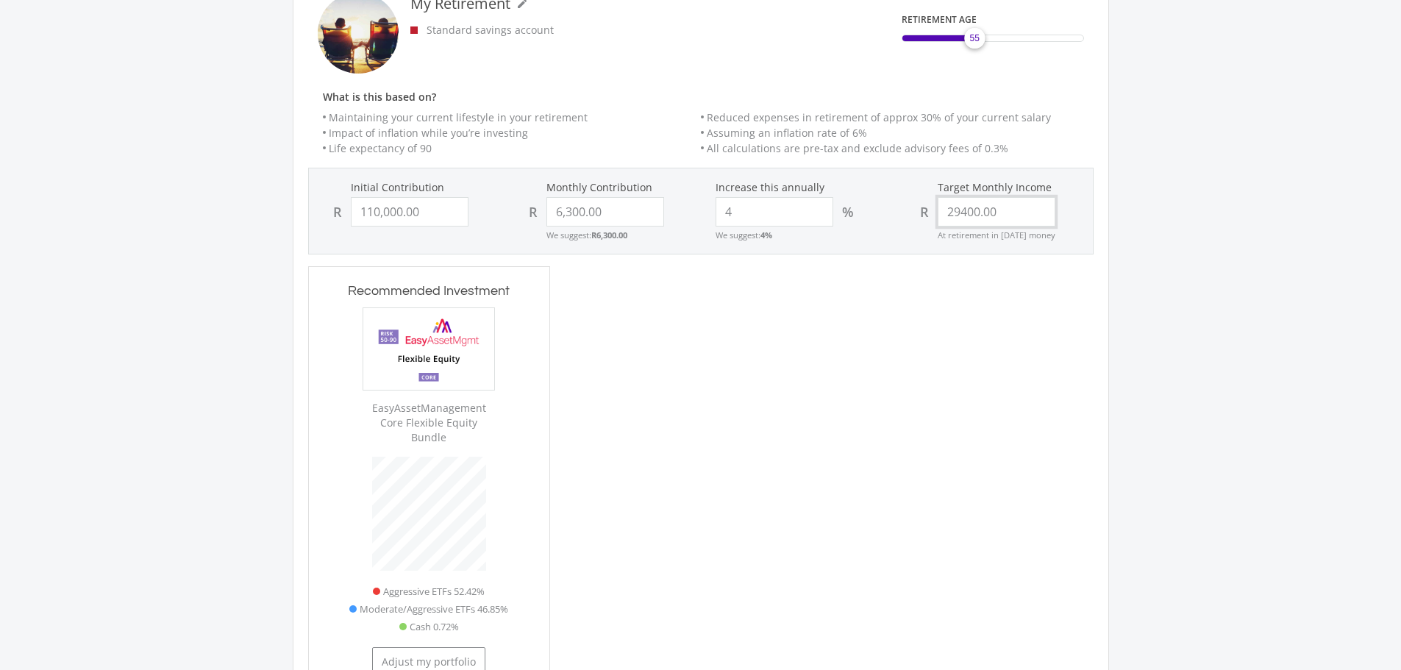
click at [970, 224] on input "29400.00" at bounding box center [997, 211] width 118 height 29
click at [956, 213] on input "29400.00" at bounding box center [997, 211] width 118 height 29
type input "9400.00"
type input "110000"
type input "6300"
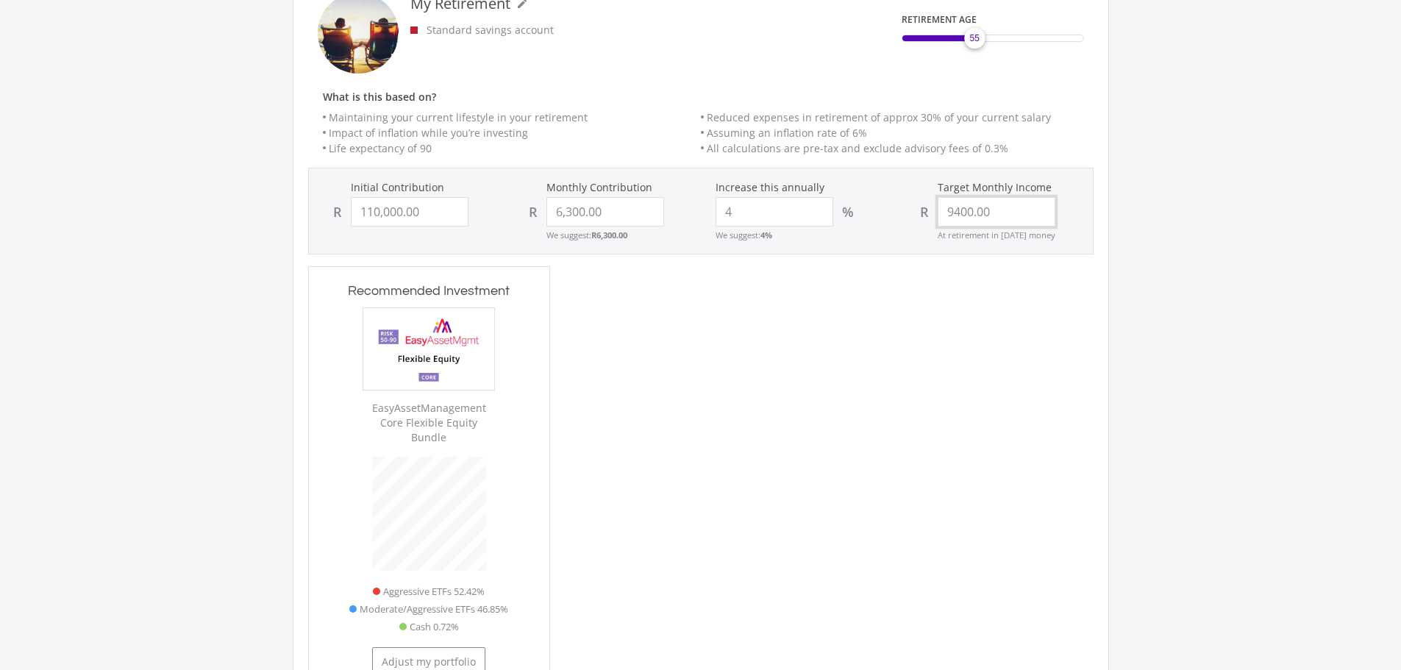
type input "9400"
type input "110,000.00"
type input "6,300.00"
type input "94003"
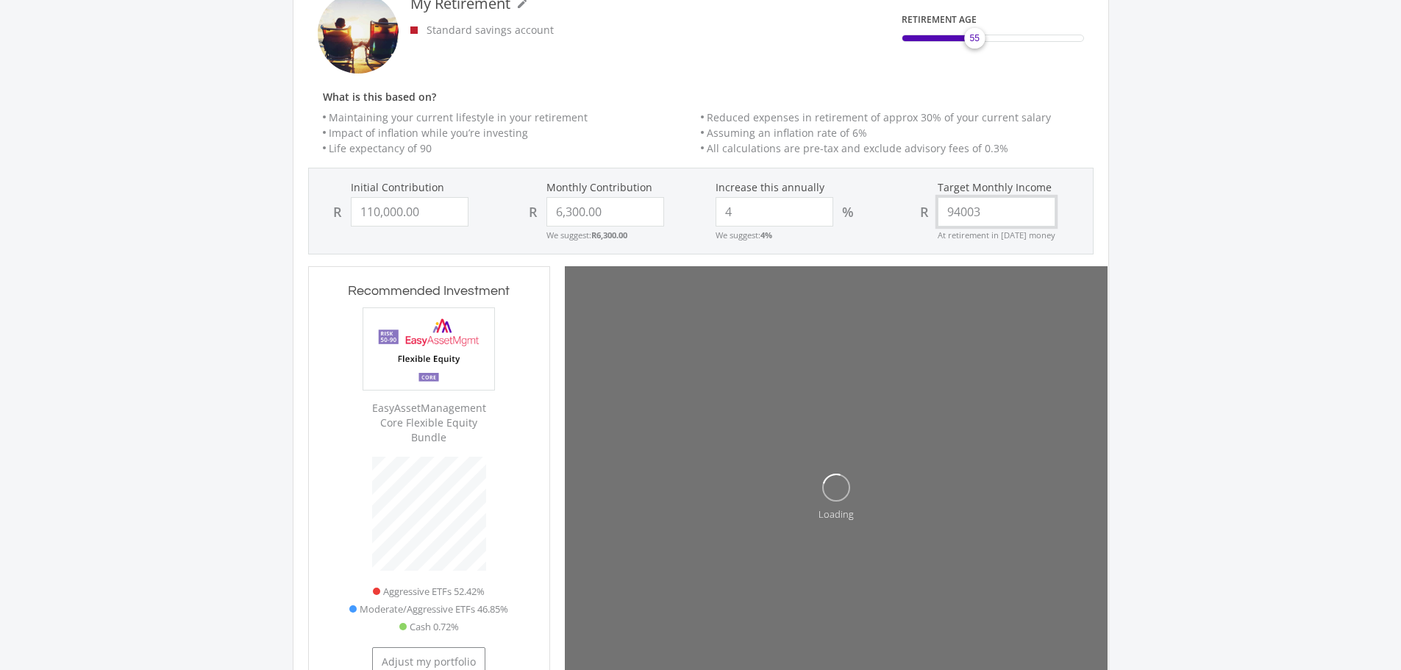
type input "110000"
type input "6300"
type input "110,000.00"
type input "6,300.00"
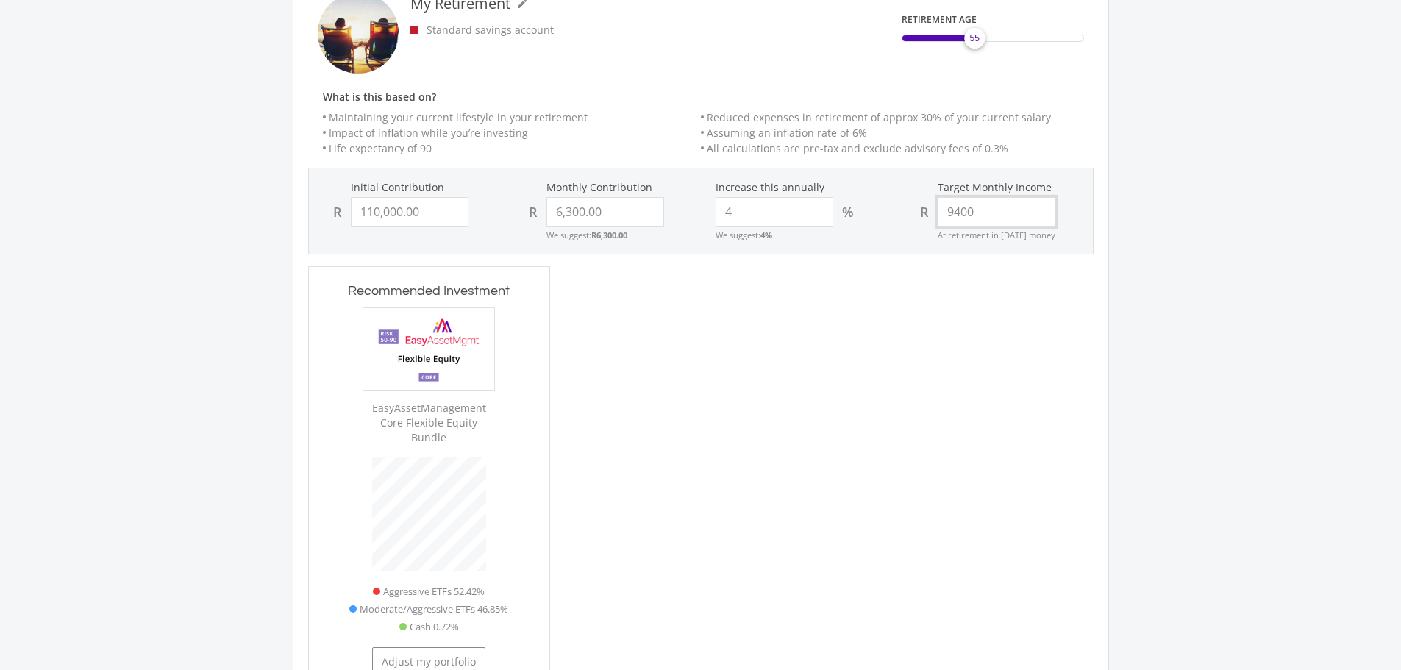
type input "39400"
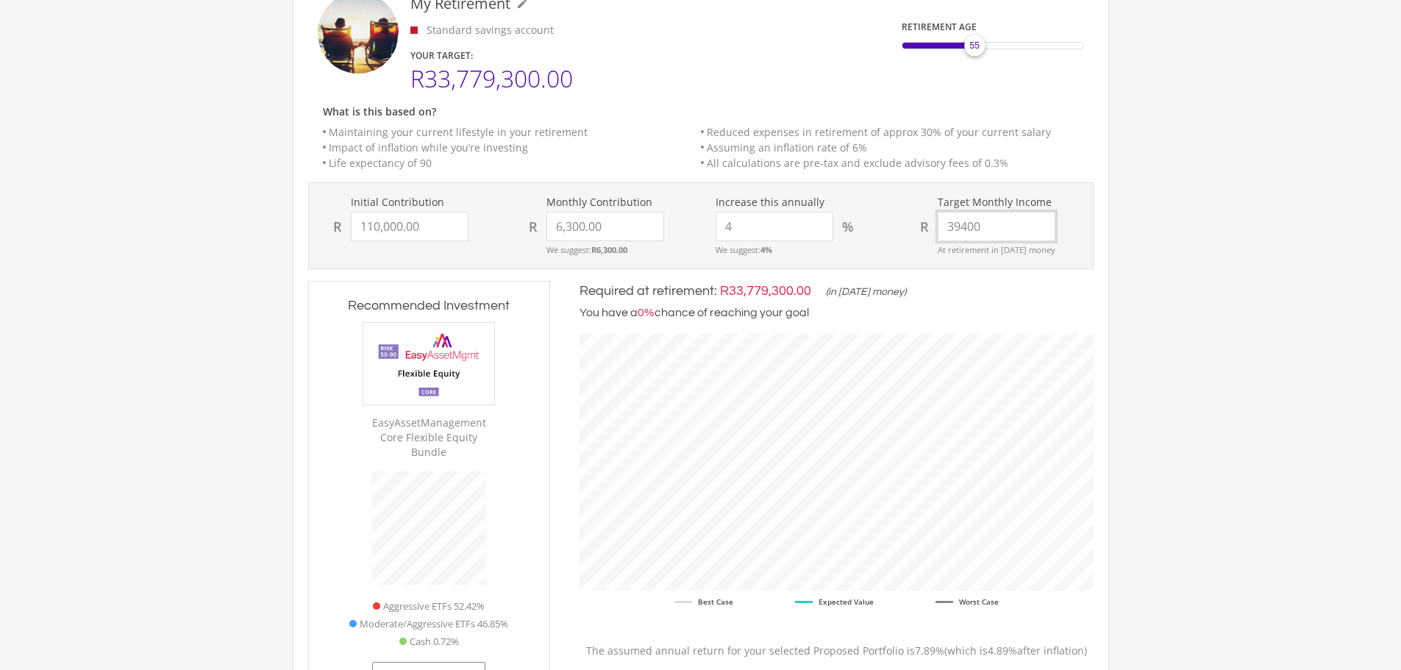
scroll to position [447, 543]
type input "110000"
type input "6300"
type input "110,000.00"
type input "6,300.00"
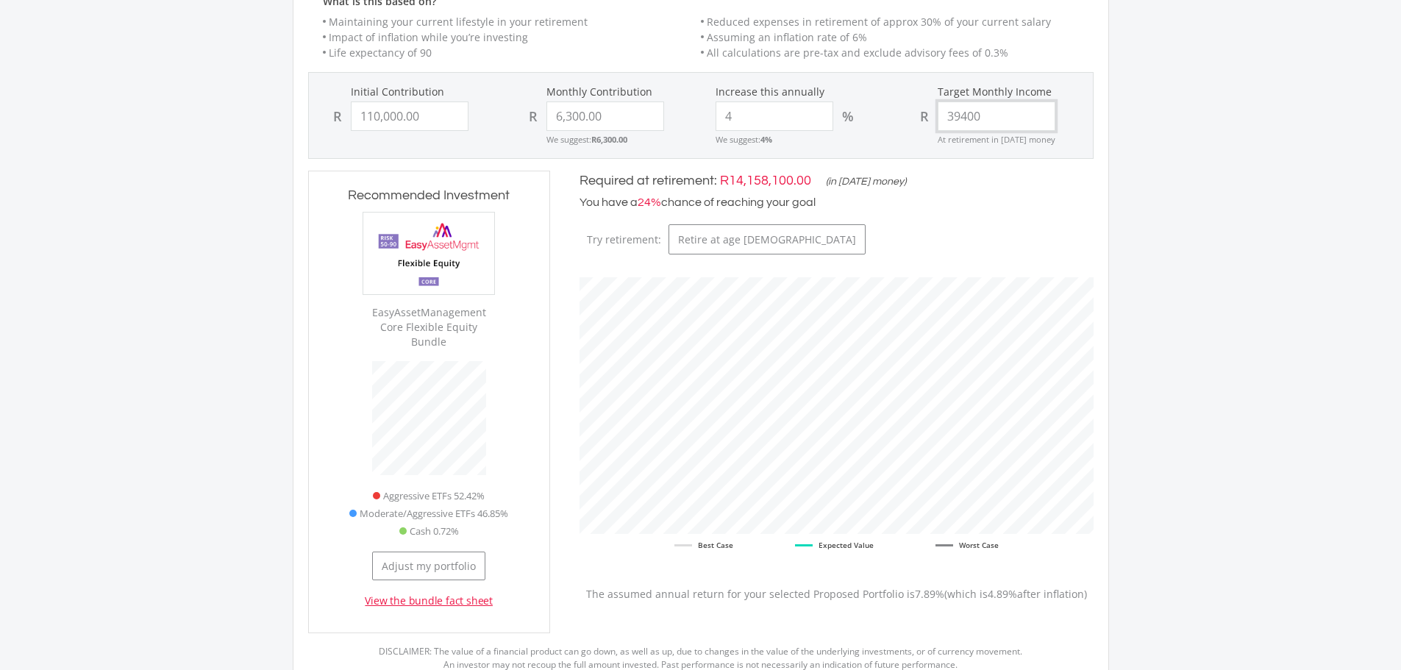
scroll to position [368, 0]
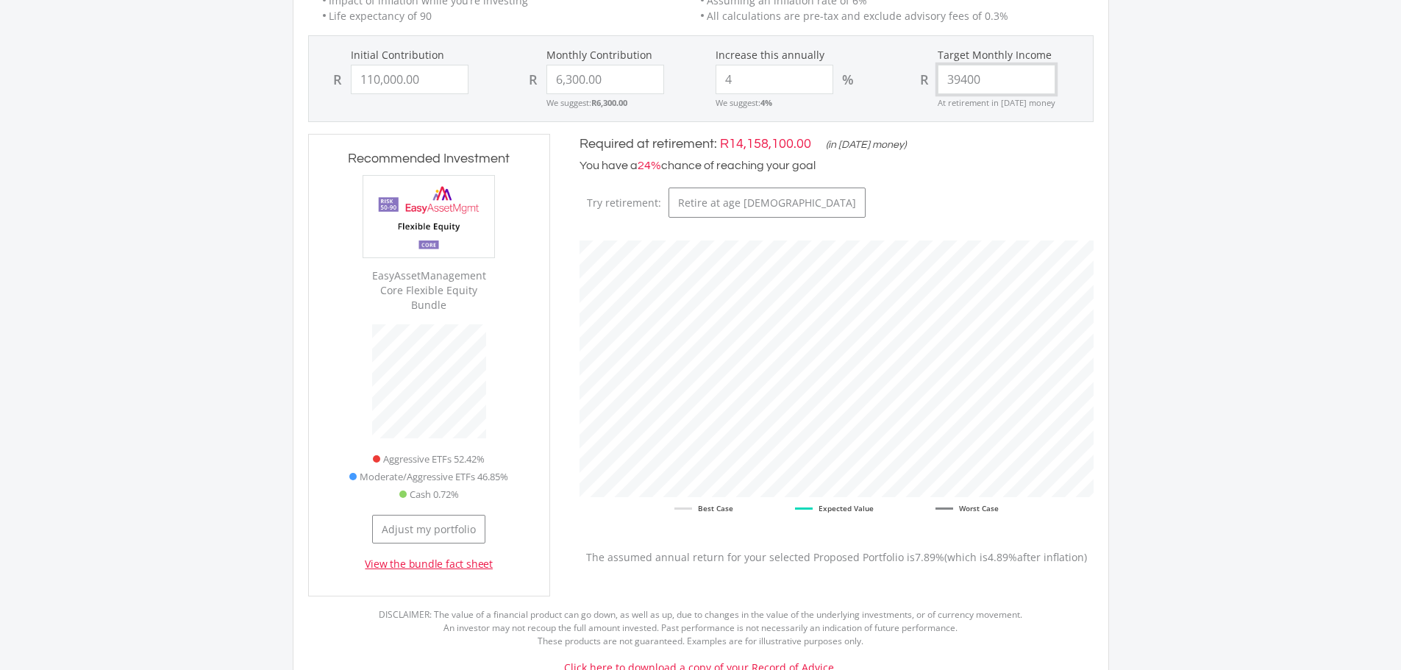
type input "39400"
type input "110000.00"
type input "39,400.00"
click at [378, 81] on input "110000.00" at bounding box center [410, 79] width 118 height 29
drag, startPoint x: 378, startPoint y: 79, endPoint x: 367, endPoint y: 81, distance: 11.3
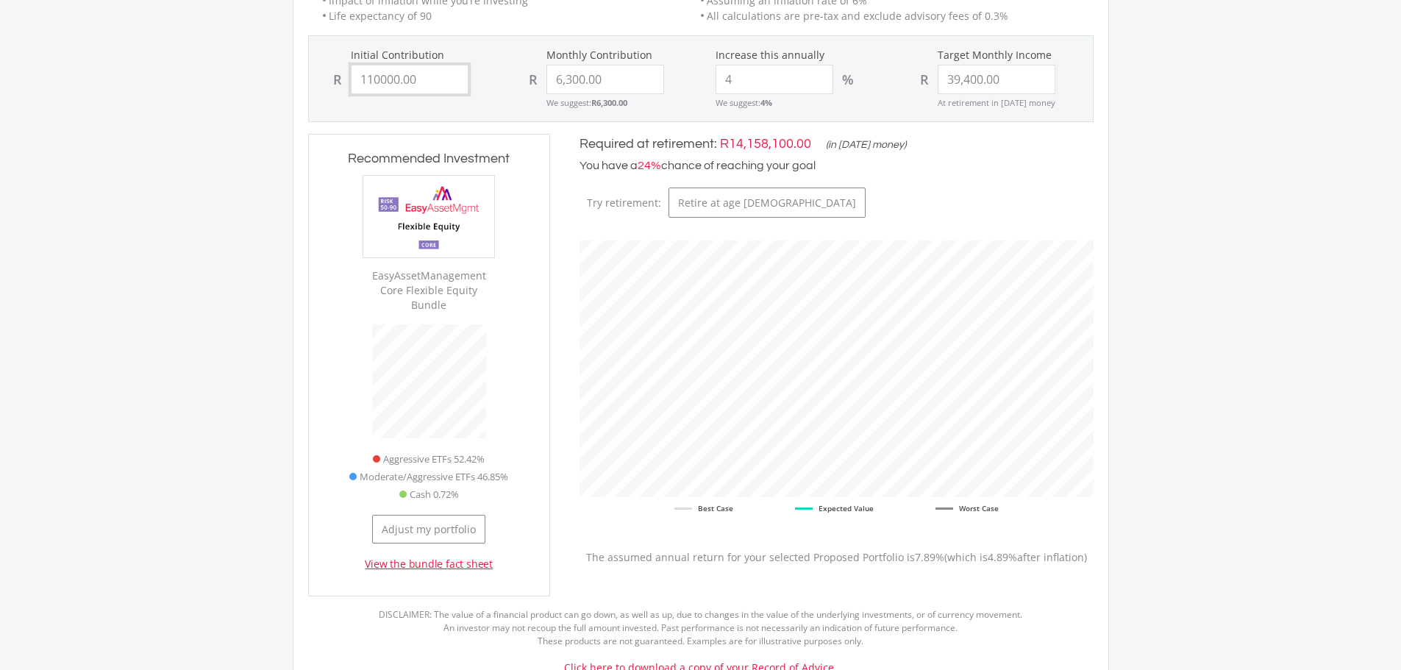
click at [367, 81] on input "110000.00" at bounding box center [410, 79] width 118 height 29
click at [482, 104] on div "Initial Contribution R 177,000.00 Monthly Contribution R 6,300.00 We suggest: R…" at bounding box center [701, 79] width 783 height 62
type input "177000"
type input "6300"
type input "39400"
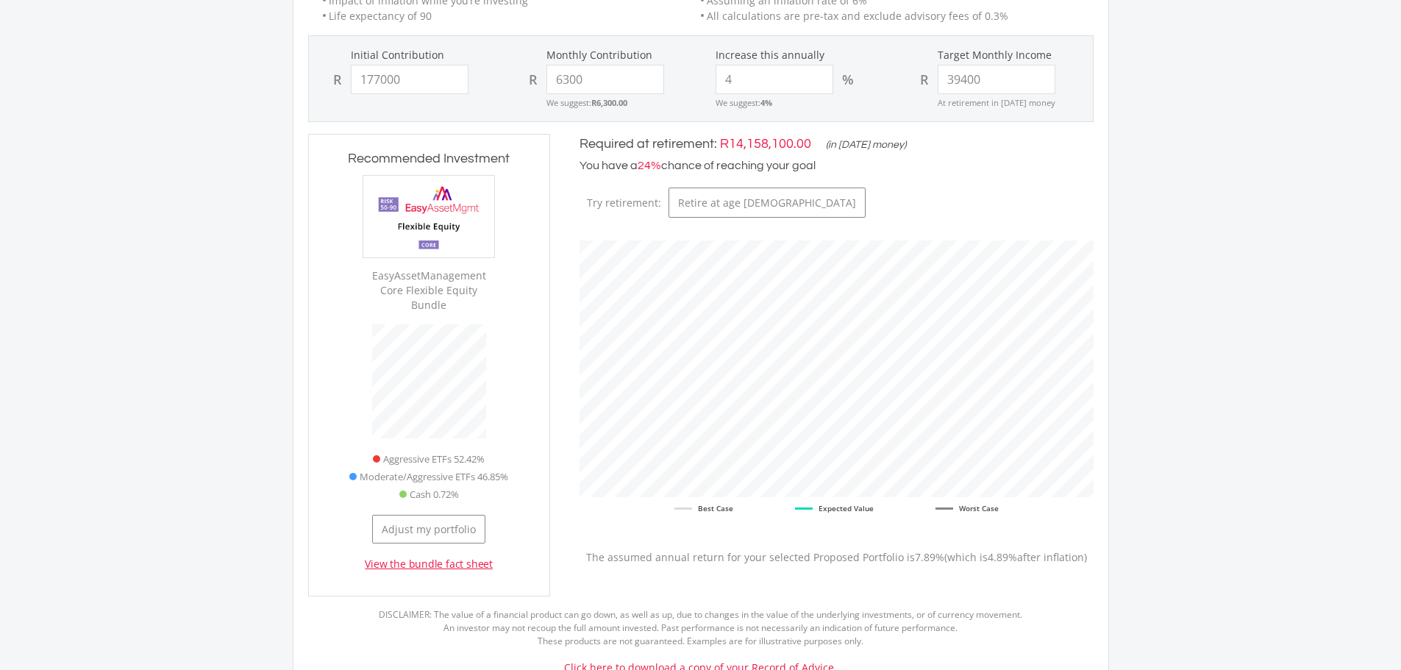
type input "177,000.00"
type input "6,300.00"
type input "39,400.00"
click at [554, 79] on input "6300.00" at bounding box center [606, 79] width 118 height 29
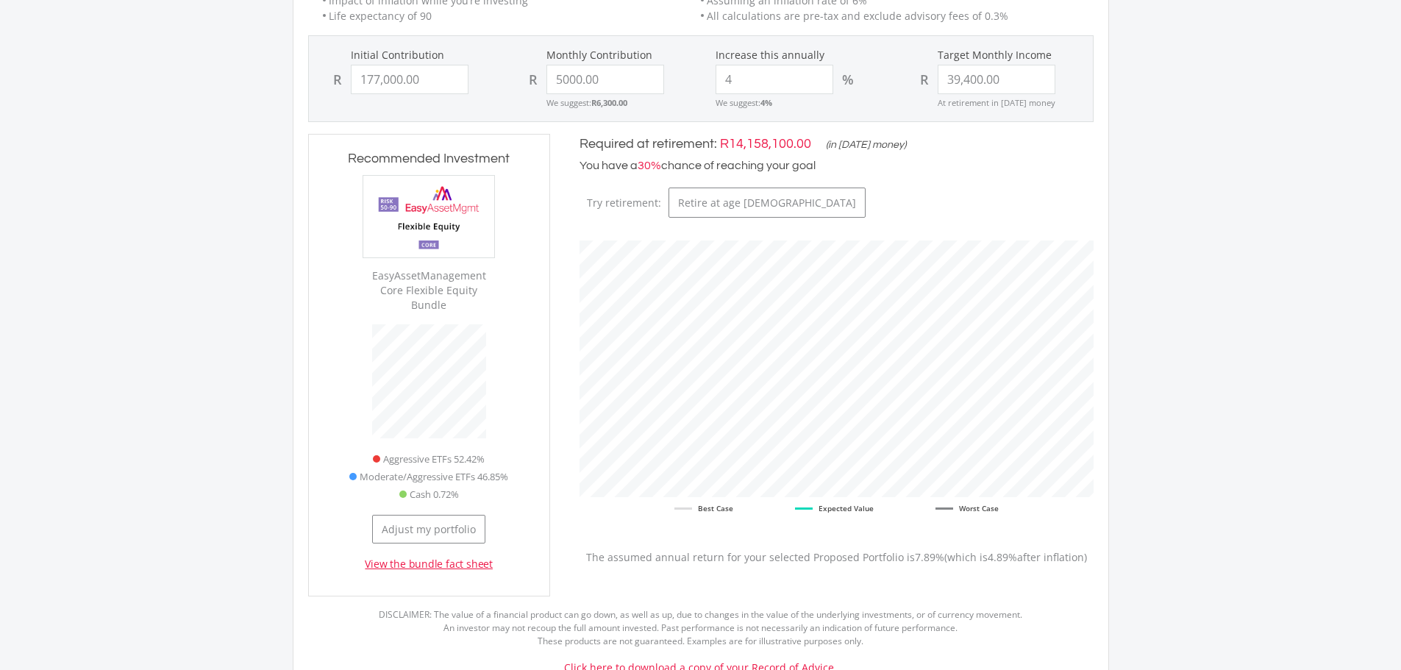
type input "5,000.00"
click at [653, 110] on div "Monthly Contribution R 5,000.00 We suggest: R6,300.00" at bounding box center [603, 79] width 196 height 62
type input "177000"
type input "5000"
type input "39400"
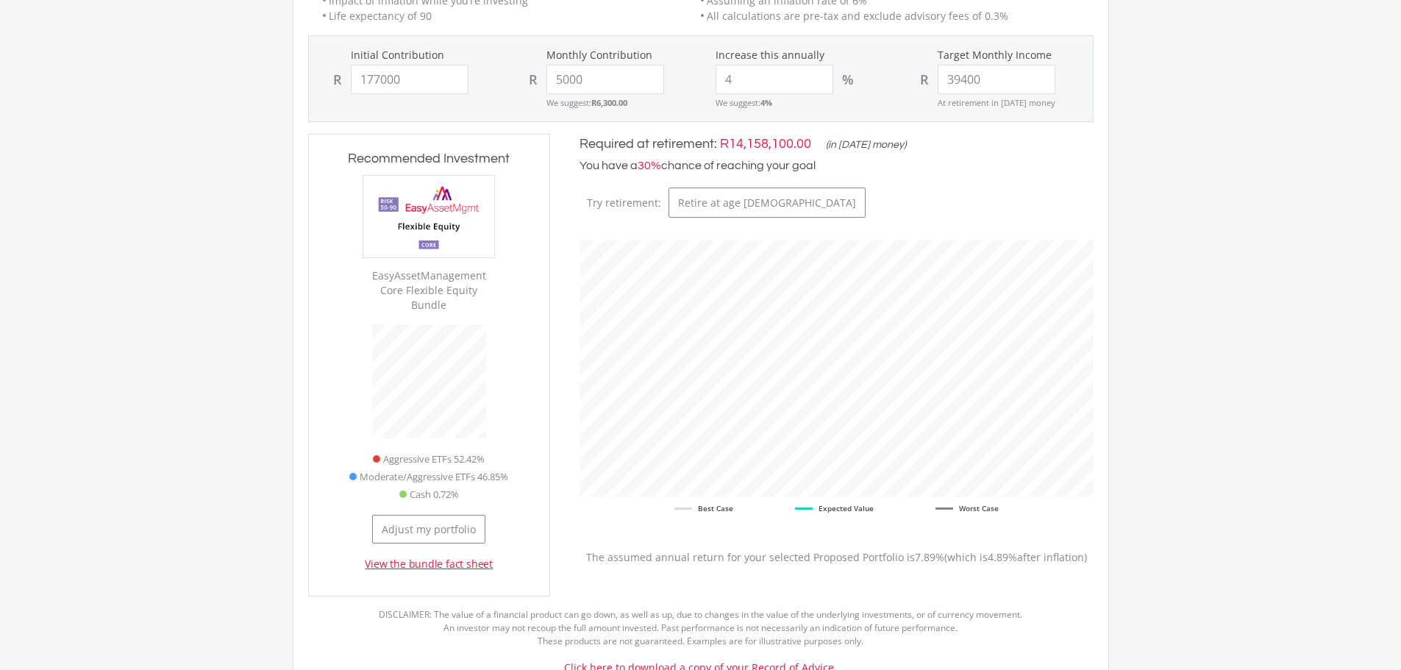
type input "177,000.00"
type input "5,000.00"
type input "39,400.00"
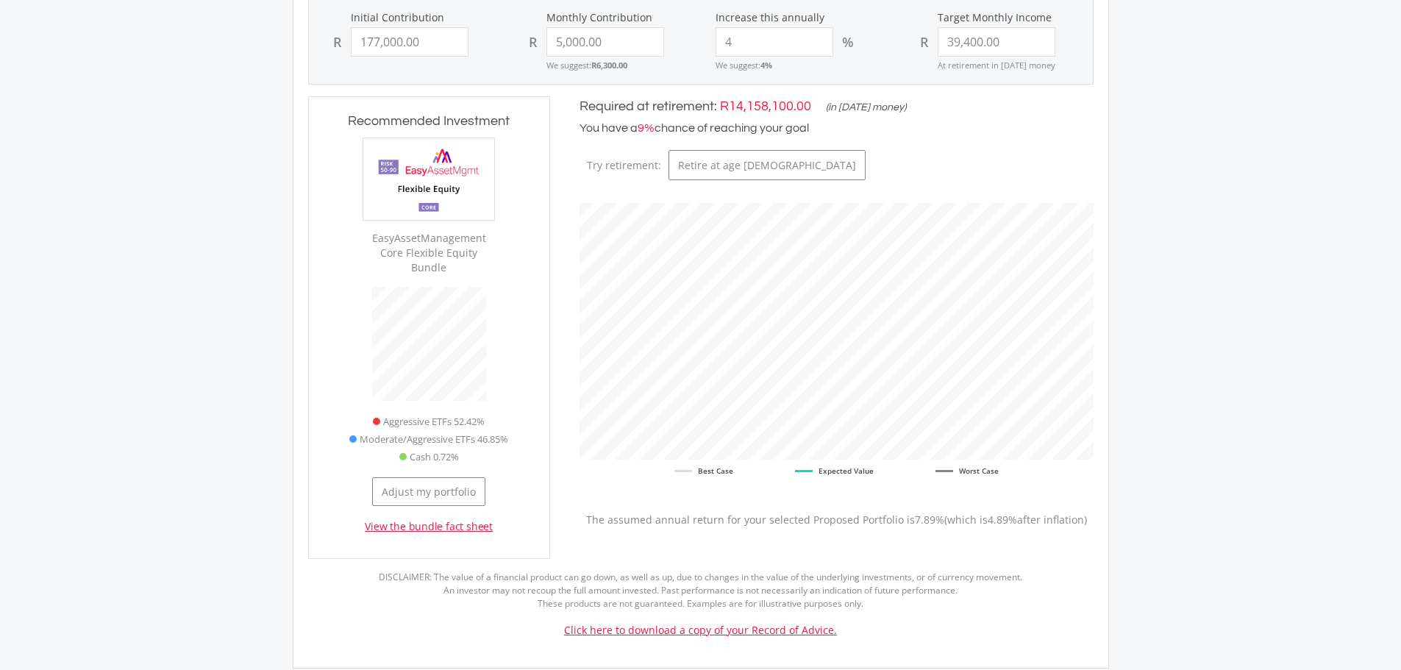
scroll to position [441, 0]
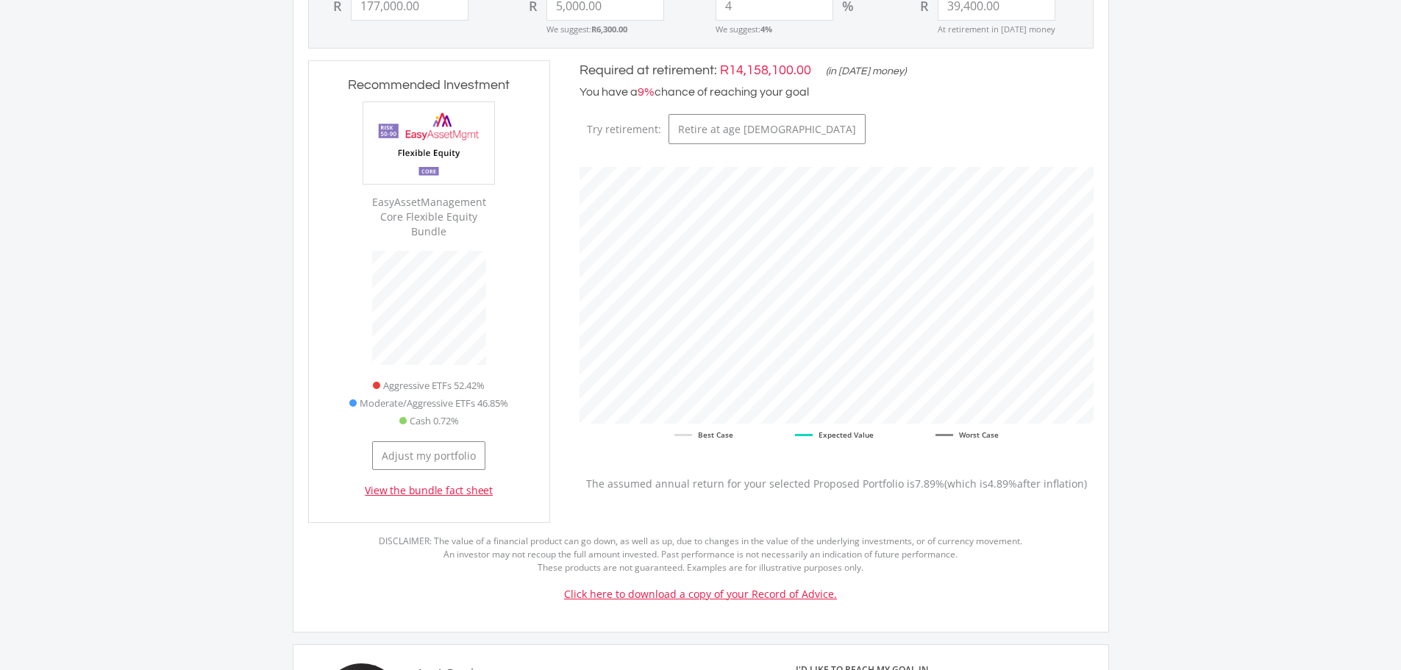
click at [422, 483] on link "View the bundle fact sheet" at bounding box center [429, 490] width 128 height 15
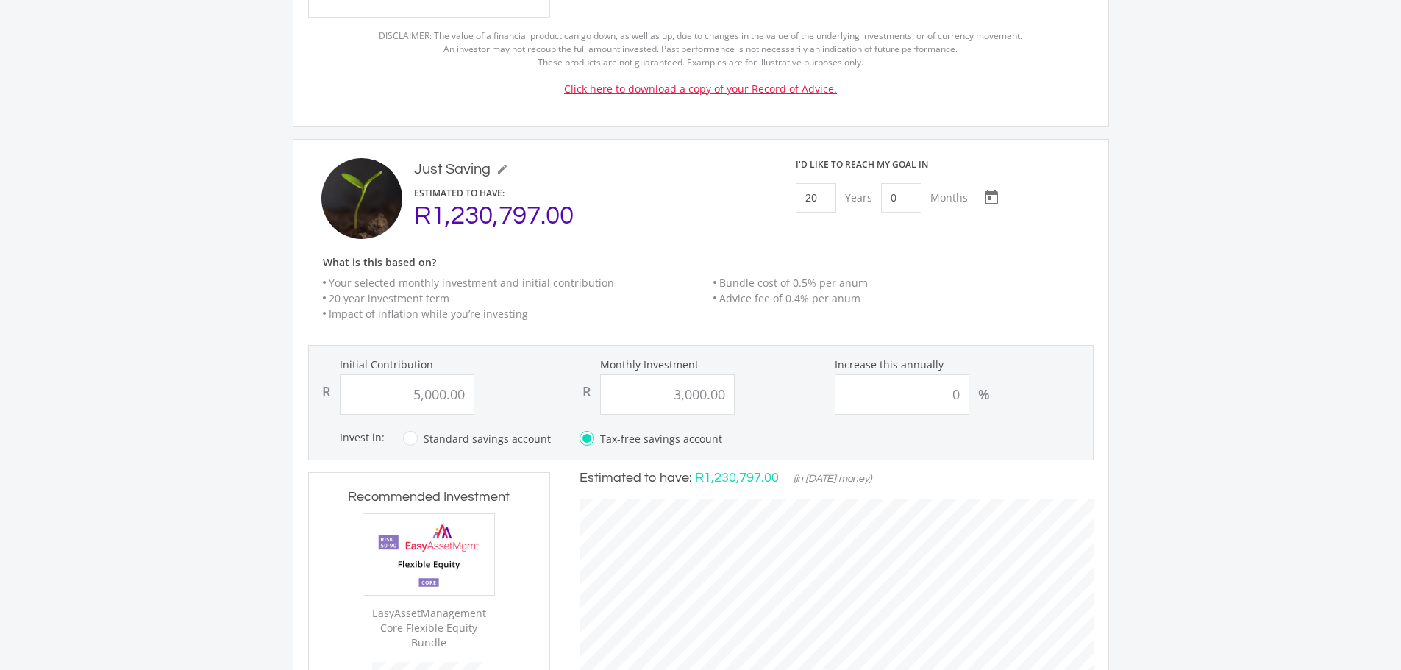
scroll to position [956, 0]
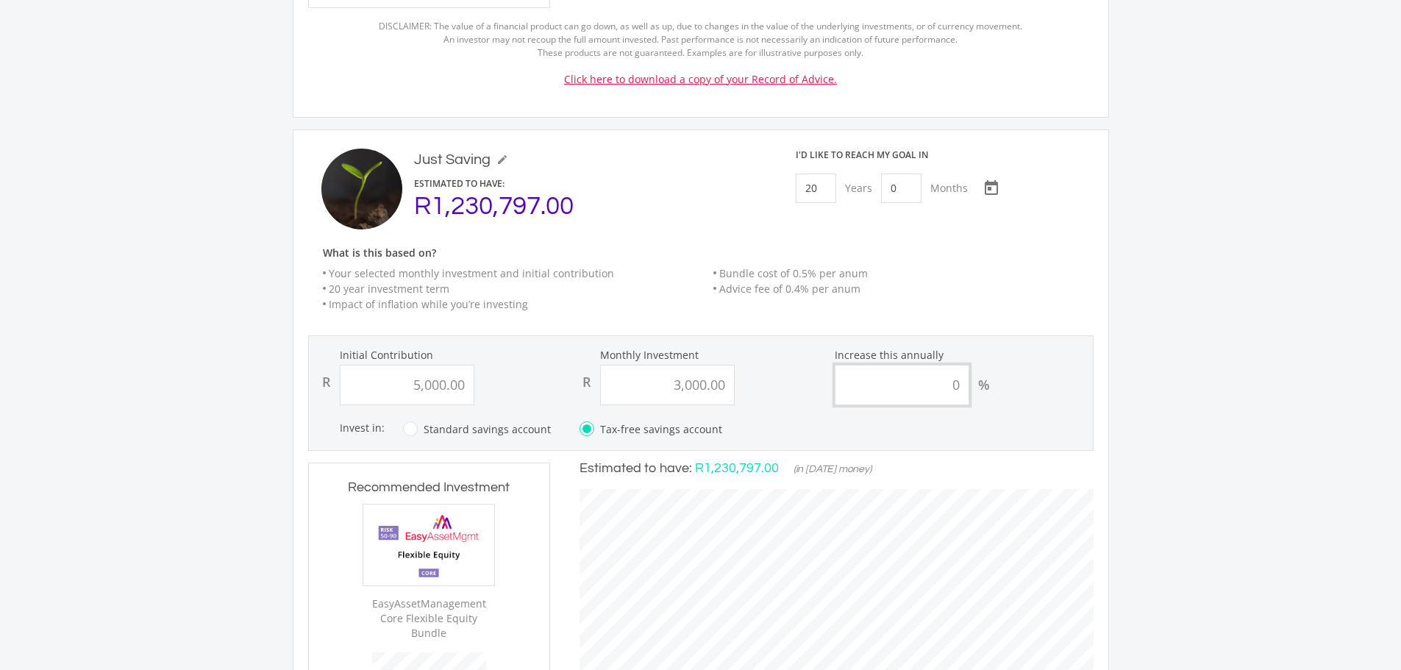
drag, startPoint x: 959, startPoint y: 372, endPoint x: 952, endPoint y: 373, distance: 7.4
click at [952, 373] on input "0" at bounding box center [902, 385] width 135 height 40
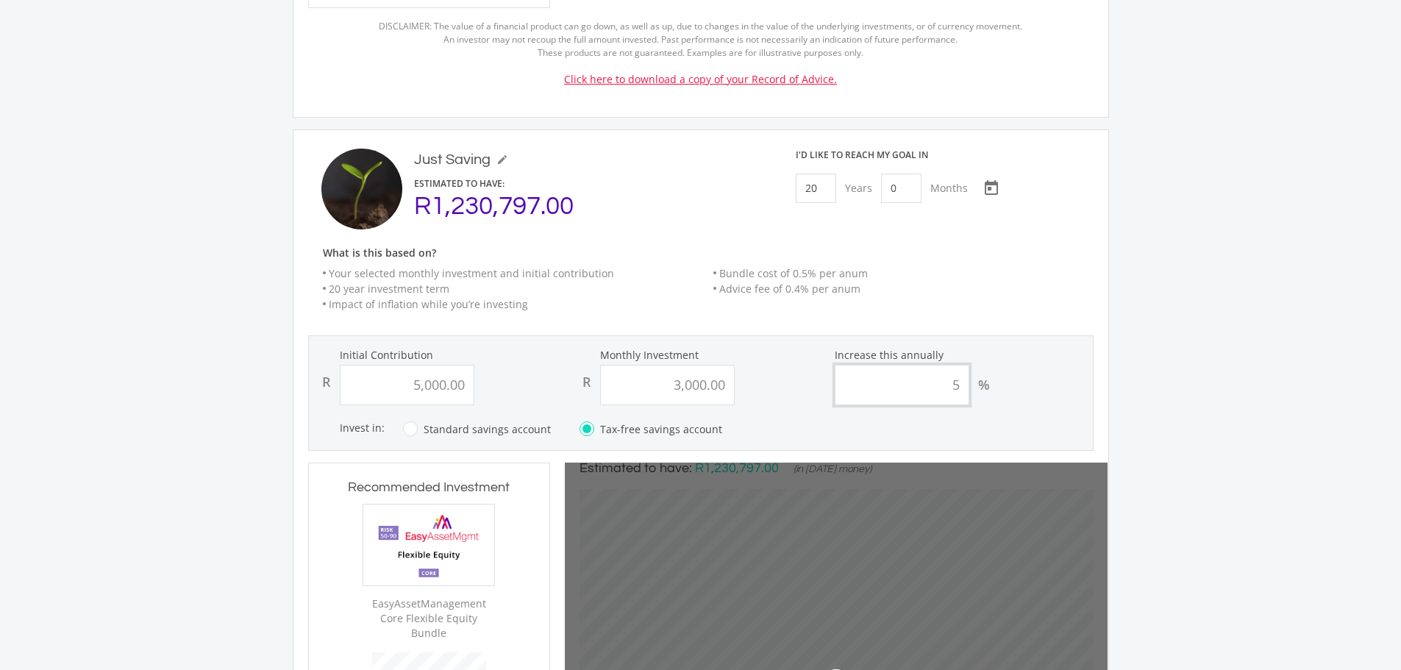
type input "5"
click at [934, 420] on div "Invest in: Which account type should I choose? Tax-free Savings Account (TFSA):…" at bounding box center [716, 429] width 752 height 18
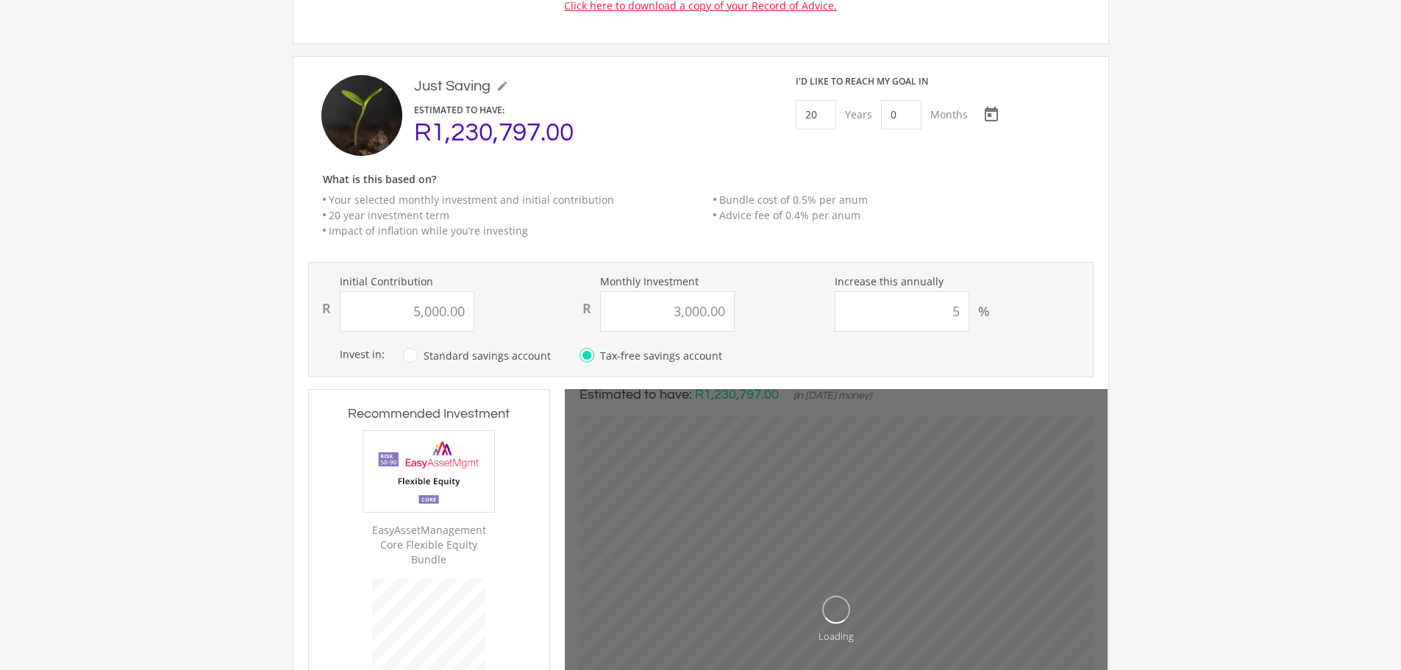
type input "5000"
type input "3000"
type input "5,000.00"
type input "3,000.00"
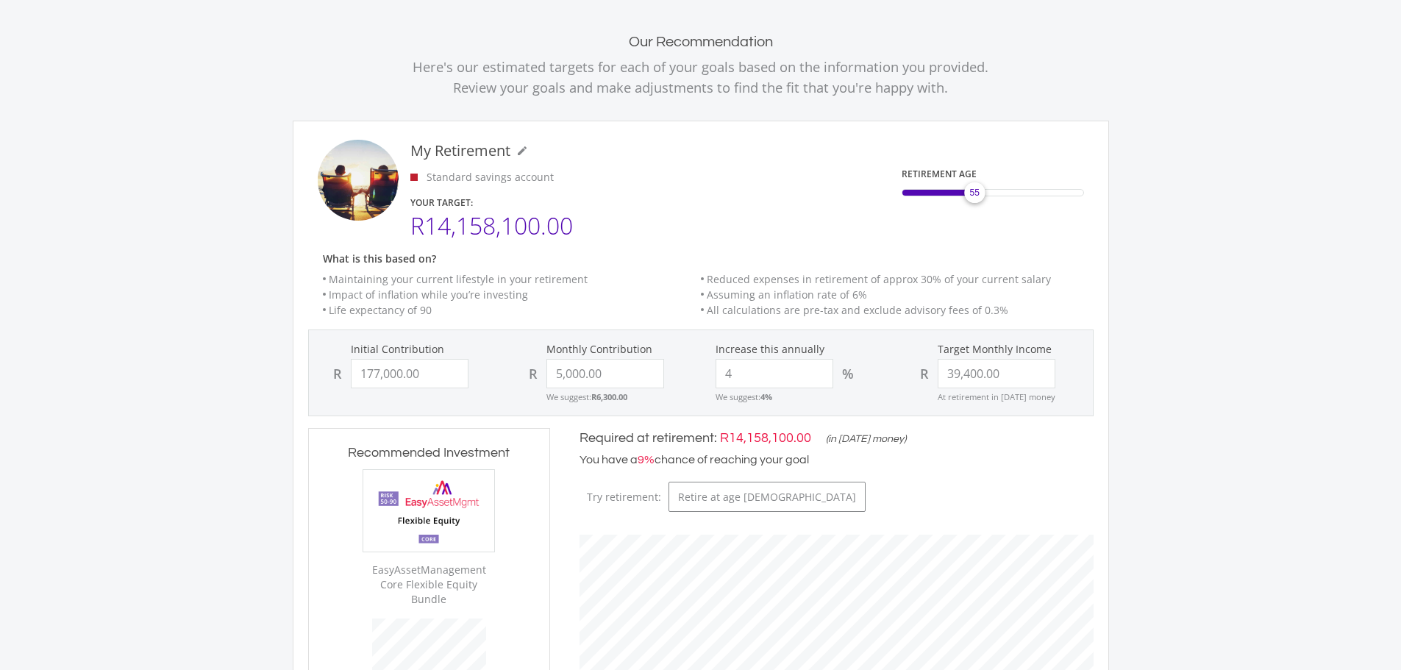
scroll to position [447, 543]
